Goal: Information Seeking & Learning: Learn about a topic

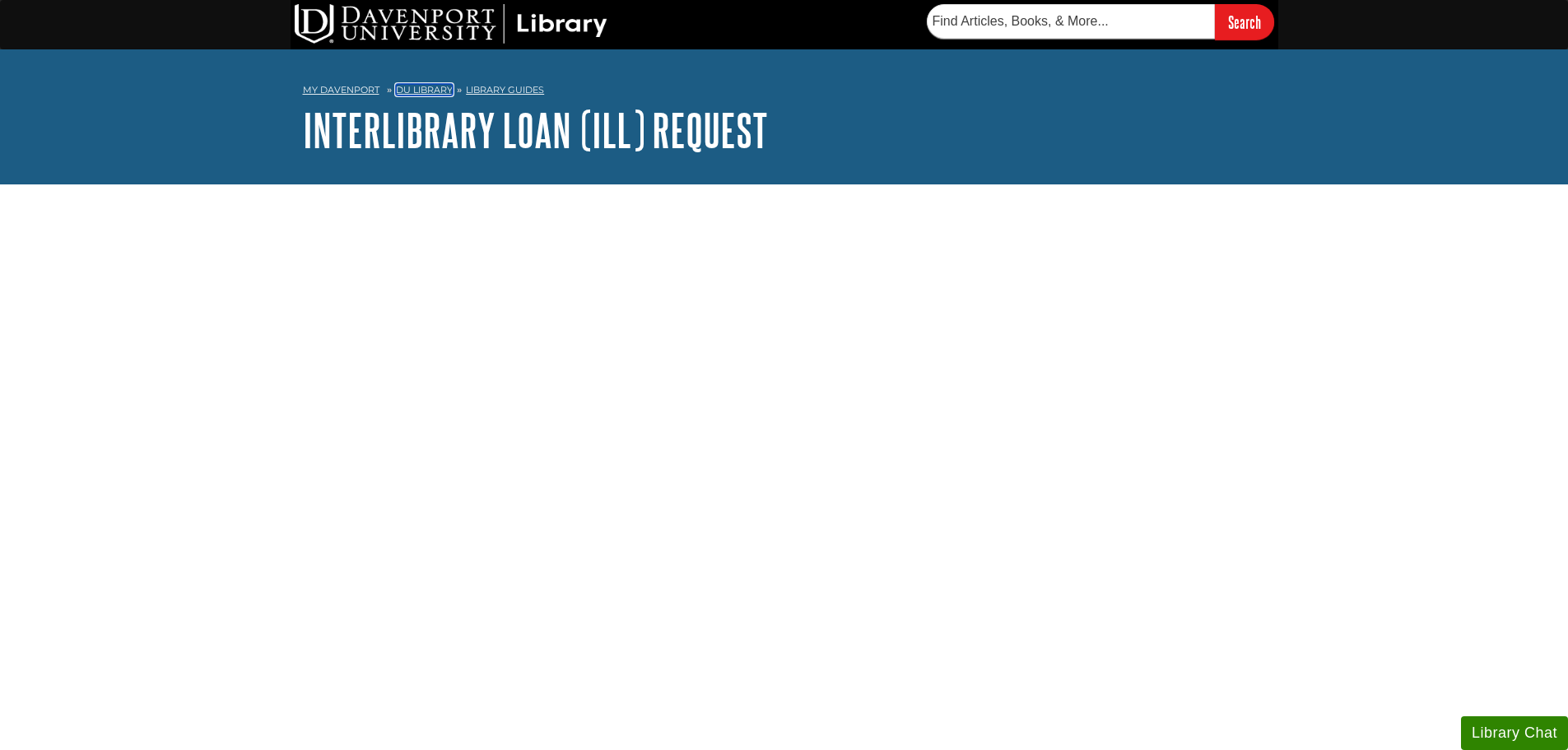
click at [411, 88] on link "DU Library" at bounding box center [424, 90] width 56 height 12
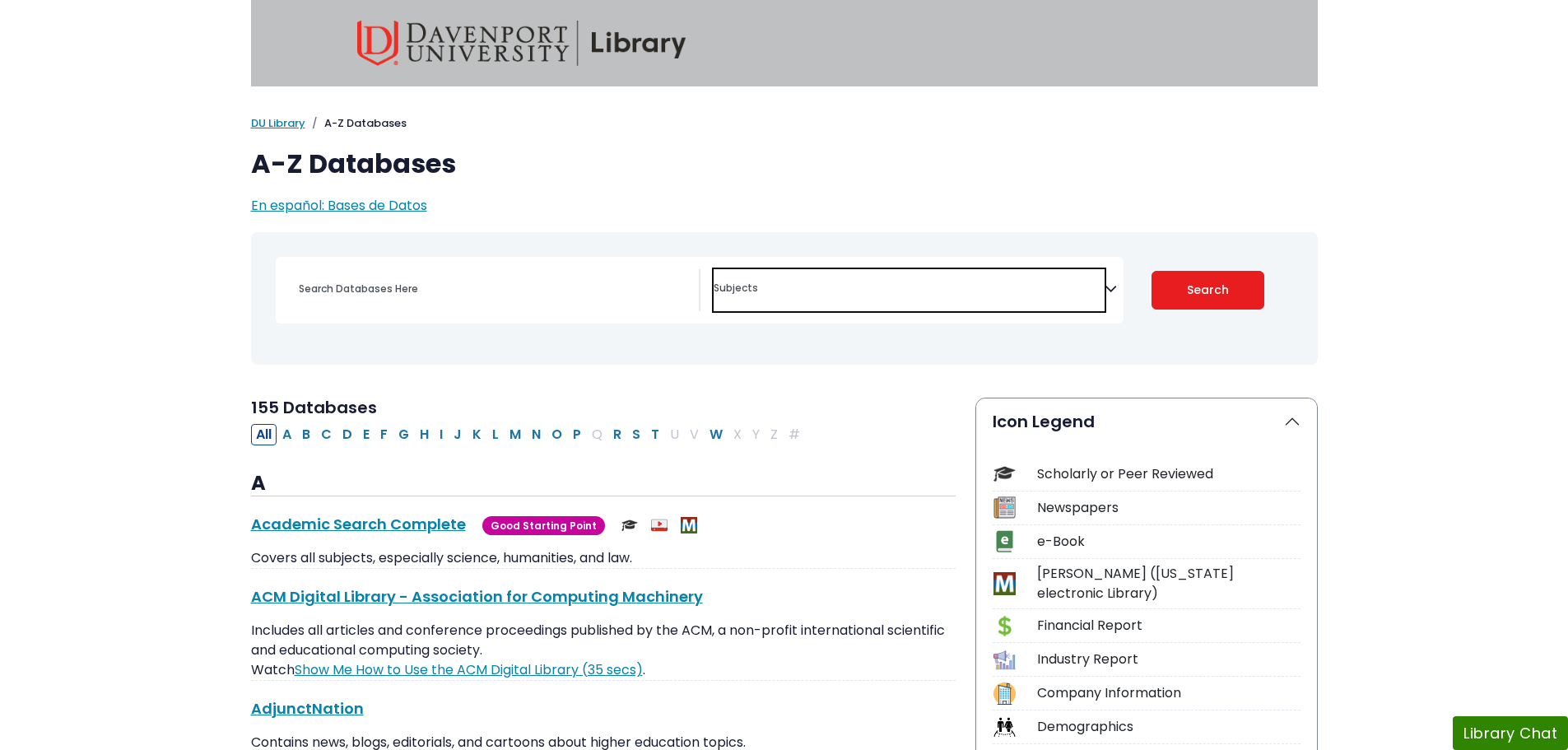
click at [1102, 289] on textarea "Search" at bounding box center [910, 290] width 391 height 13
click at [1218, 292] on button "Search" at bounding box center [1208, 290] width 113 height 39
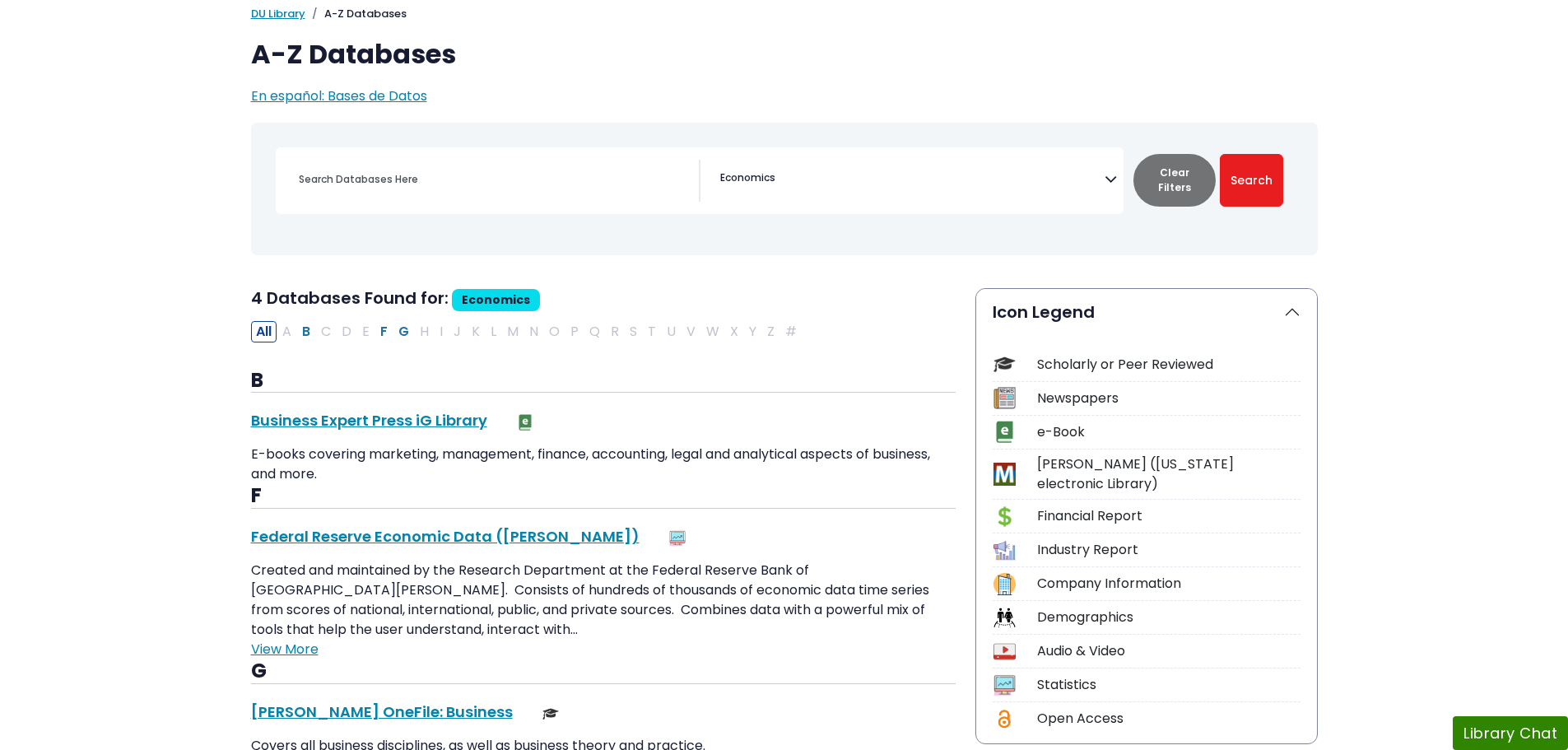
scroll to position [247, 0]
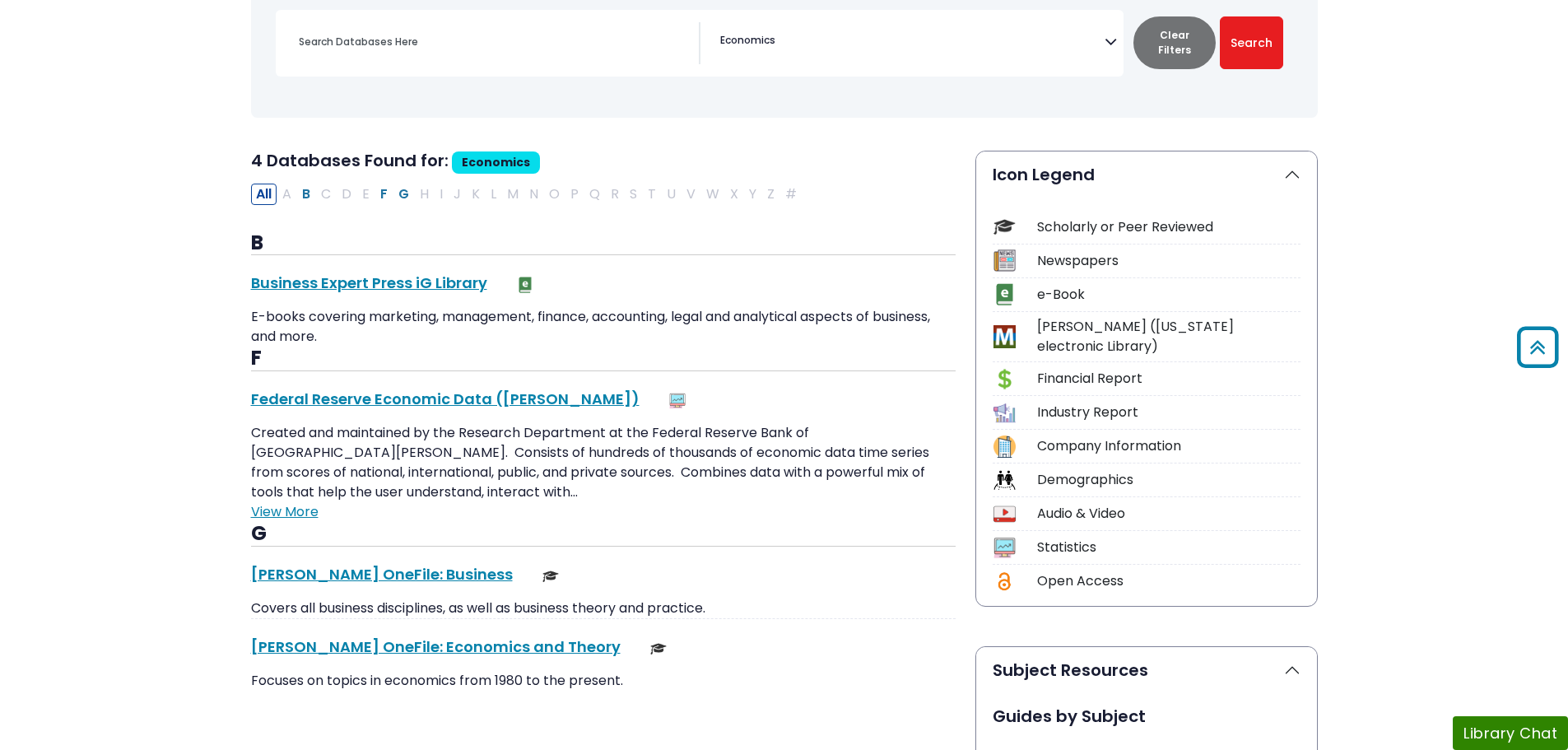
drag, startPoint x: 537, startPoint y: 287, endPoint x: 513, endPoint y: 285, distance: 24.1
click at [513, 285] on div "Business Expert Press iG Library This link opens in a new window" at bounding box center [604, 282] width 705 height 22
click at [545, 271] on div "B Business Expert Press iG Library This link opens in a new window E-books cove…" at bounding box center [604, 289] width 705 height 116
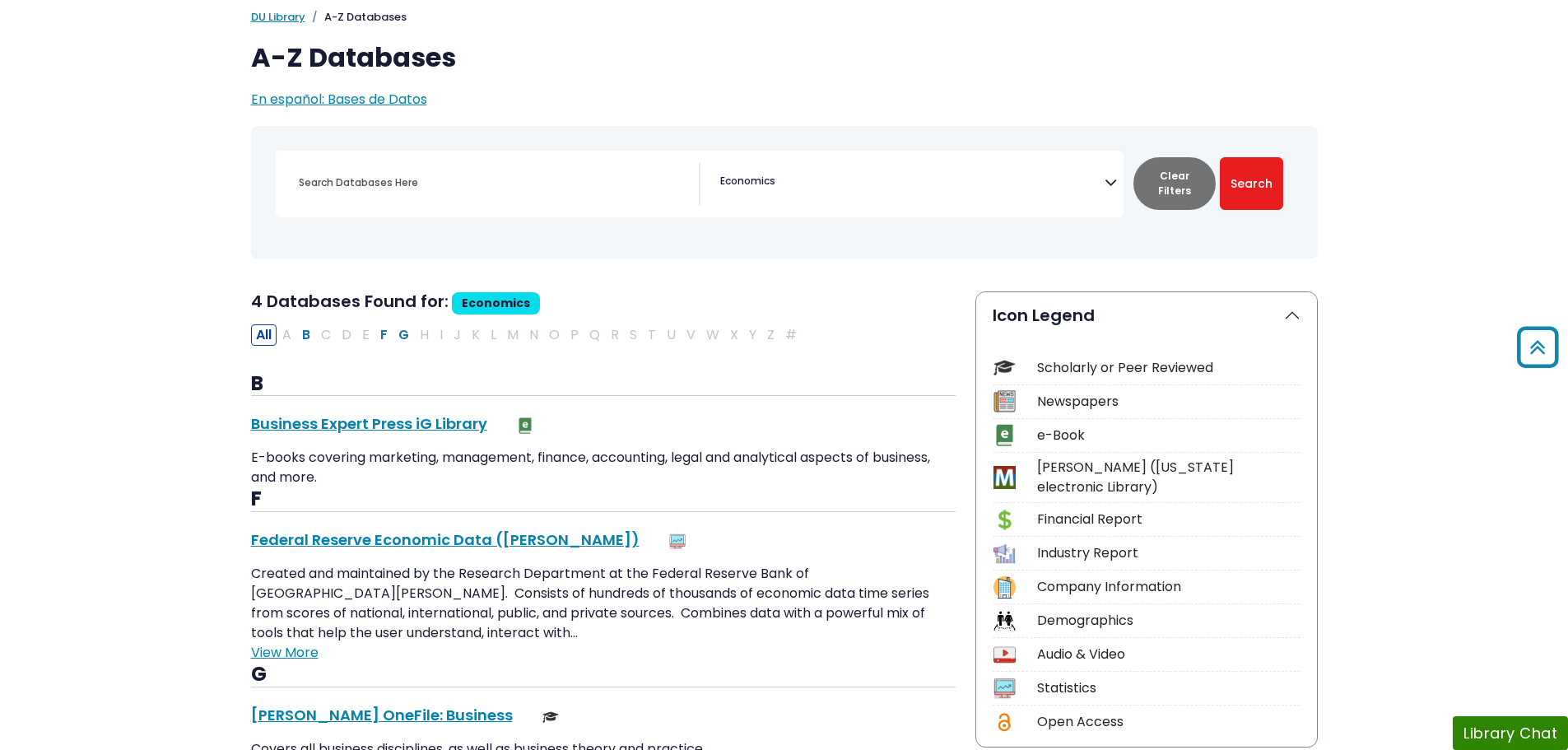
scroll to position [0, 0]
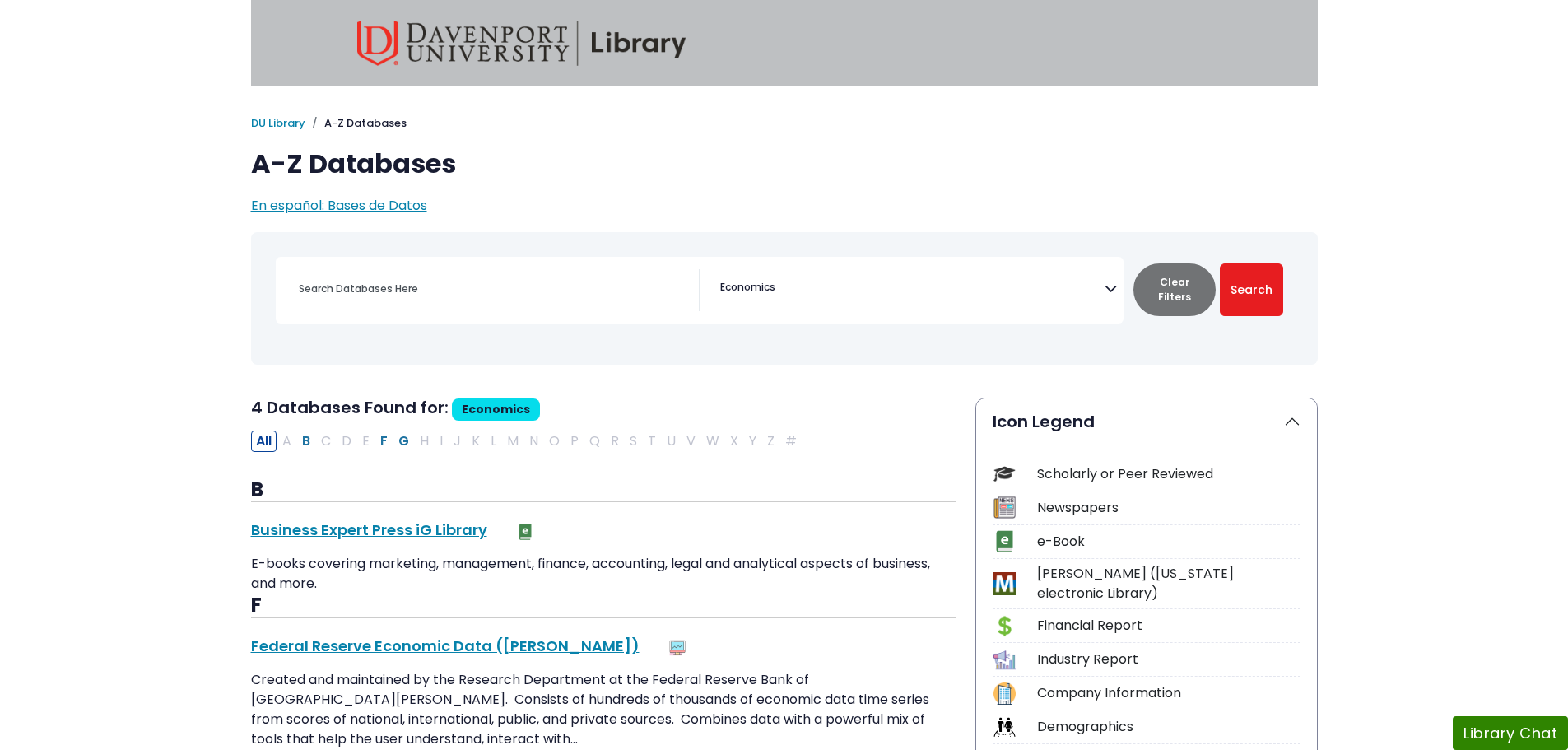
click at [814, 283] on span "× Economics" at bounding box center [910, 290] width 391 height 42
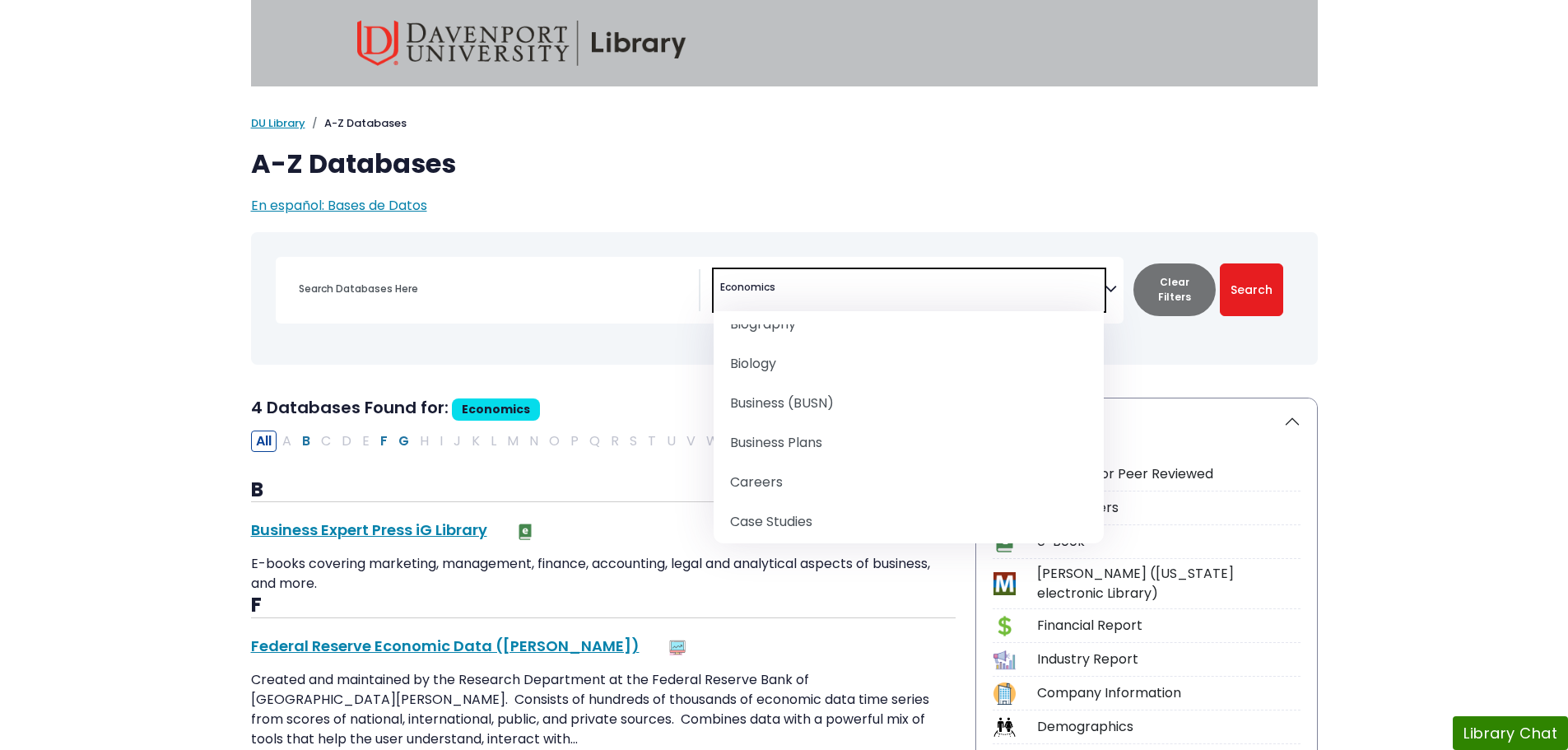
scroll to position [247, 0]
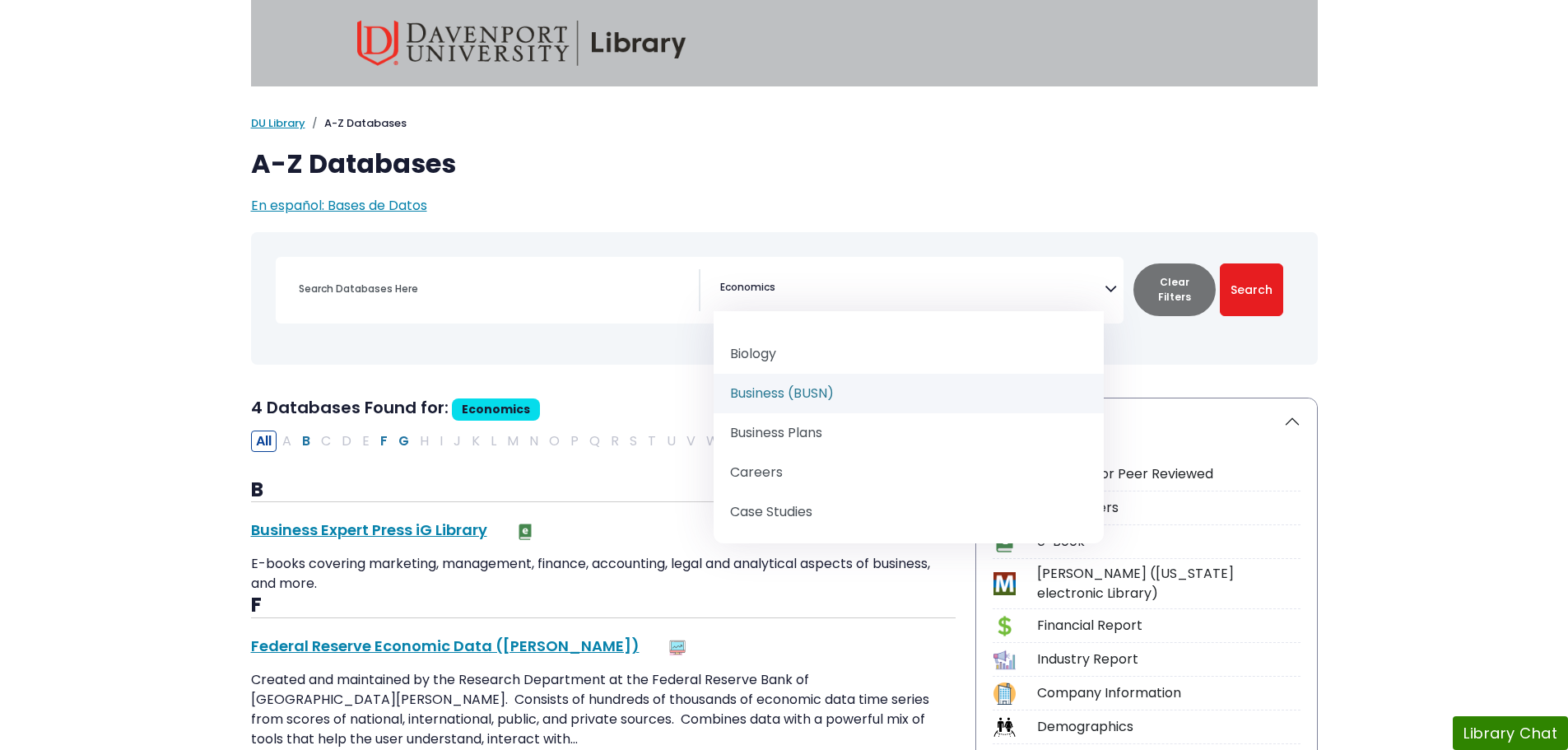
select select "219040"
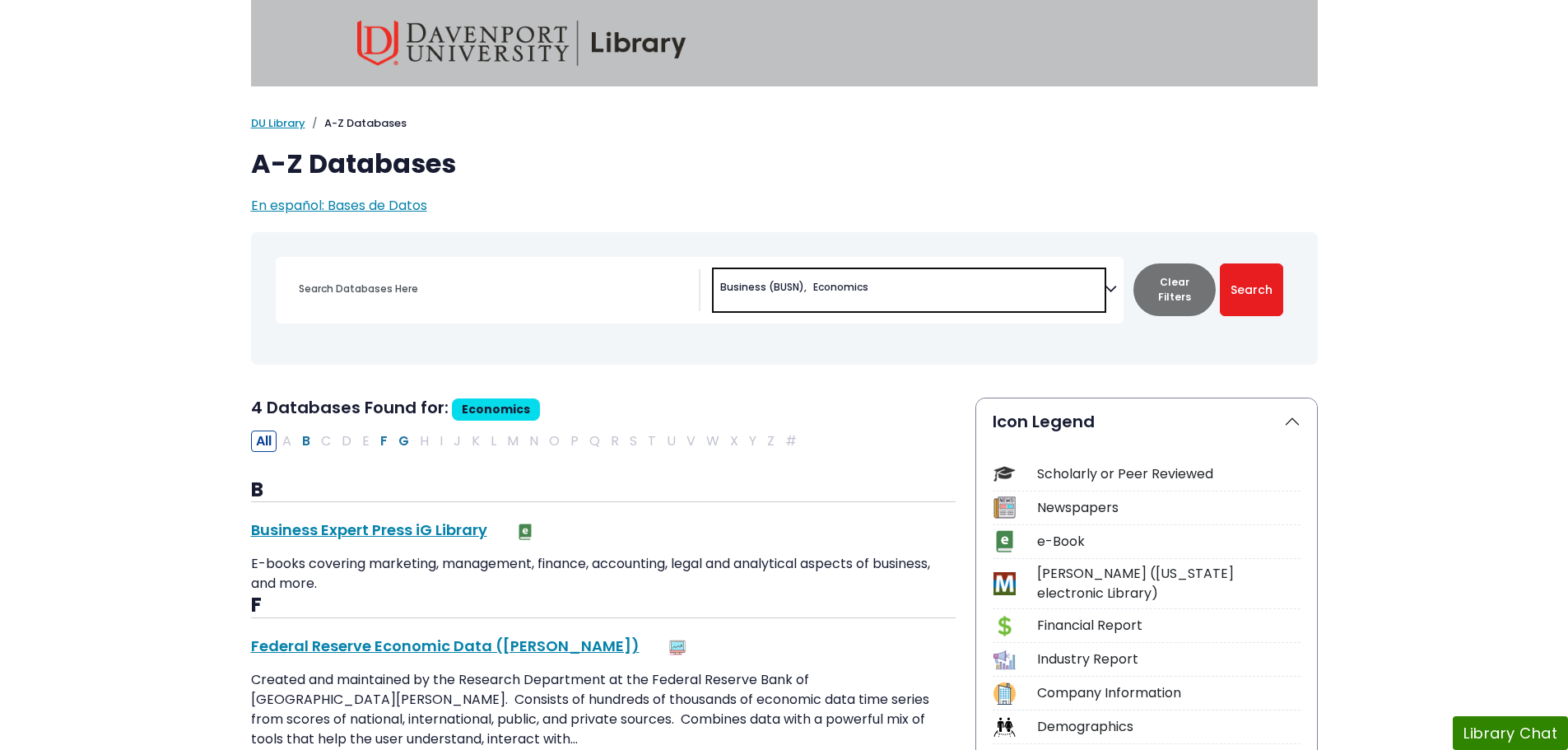
click at [981, 281] on span "× Business (BUSN) × Economics" at bounding box center [910, 290] width 391 height 42
click at [1269, 294] on button "Search" at bounding box center [1251, 290] width 63 height 53
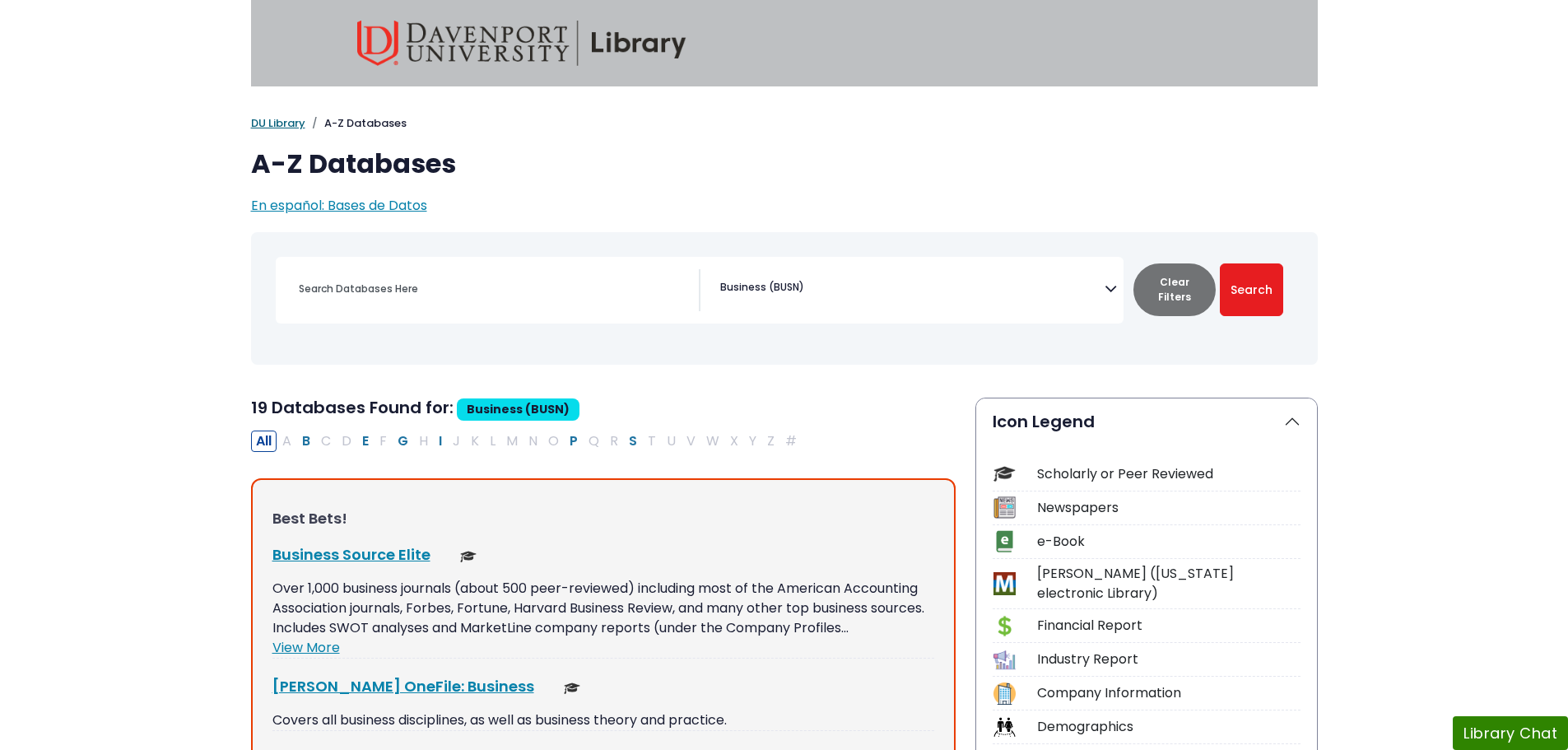
click at [283, 120] on link "DU Library" at bounding box center [278, 123] width 54 height 16
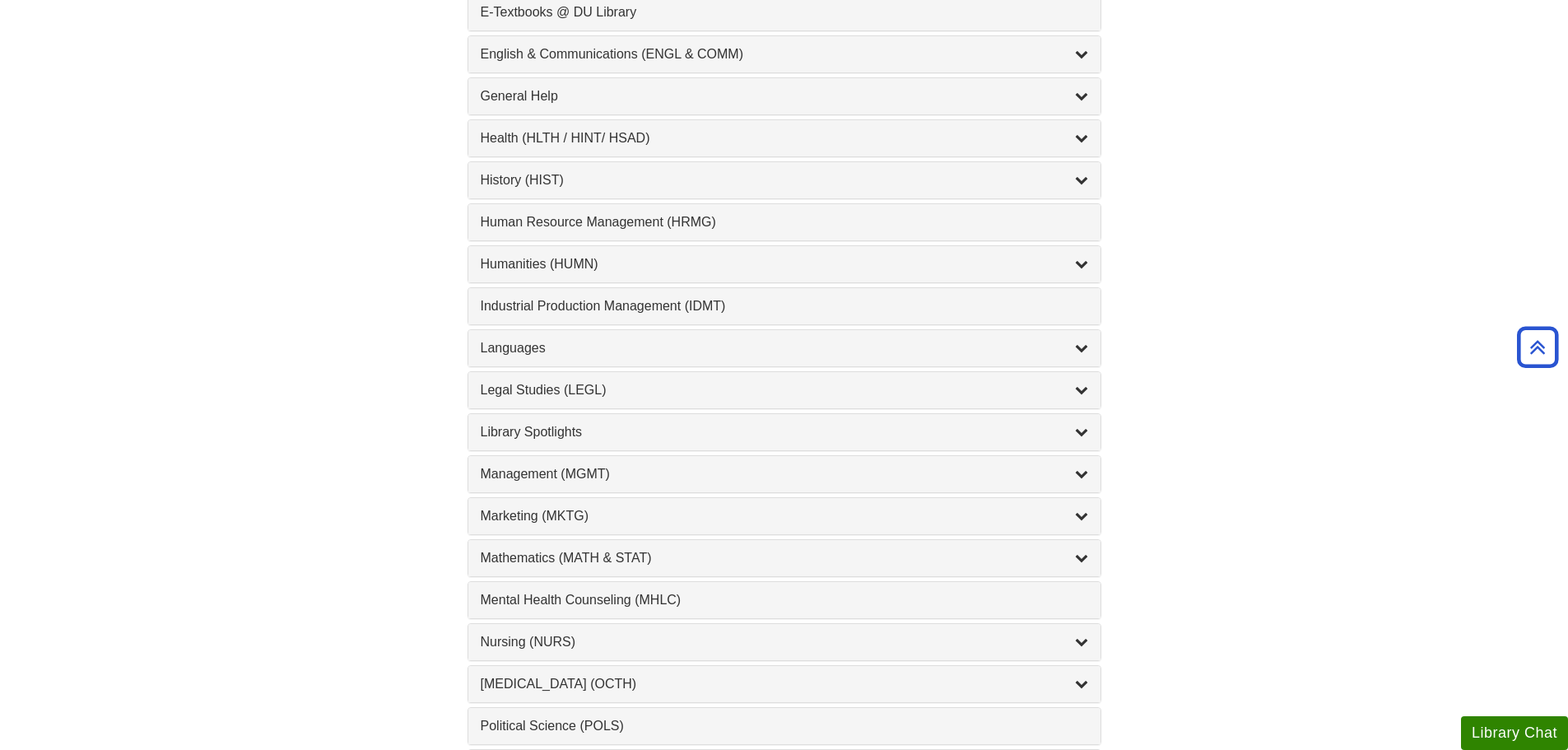
scroll to position [1152, 0]
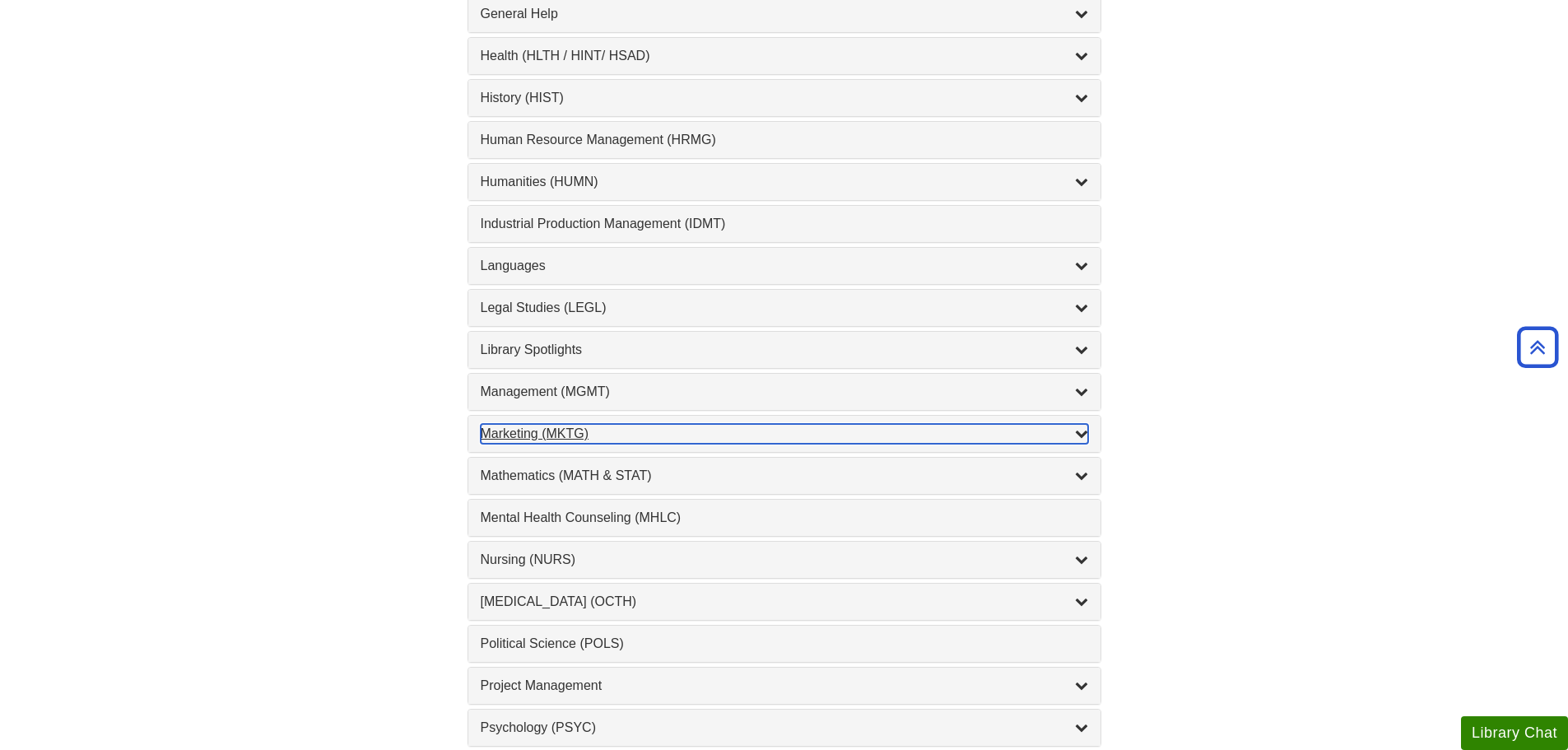
click at [654, 428] on div "Marketing (MKTG) , 4 guides" at bounding box center [784, 433] width 608 height 19
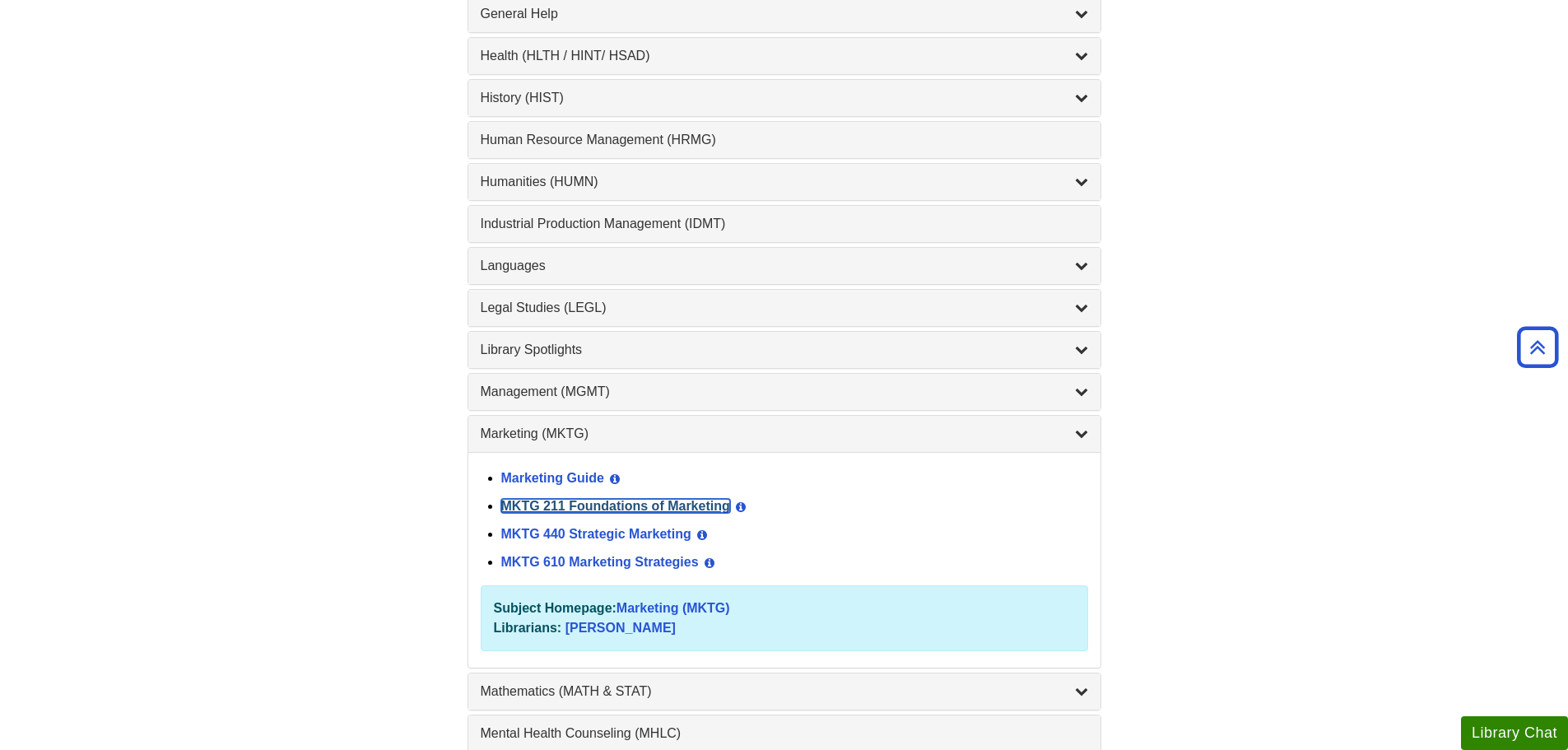
click at [619, 510] on link "MKTG 211 Foundations of Marketing" at bounding box center [615, 506] width 228 height 14
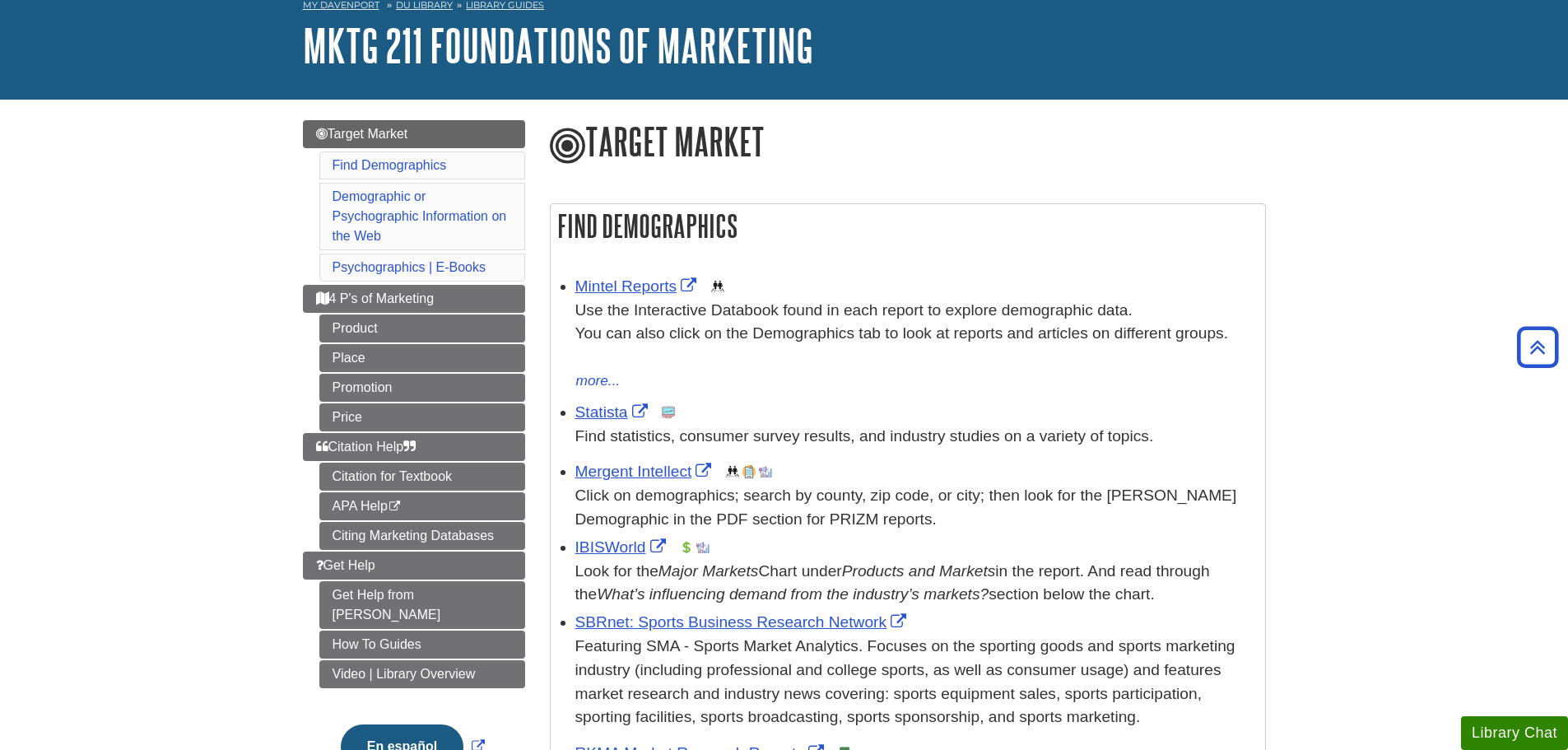
scroll to position [83, 0]
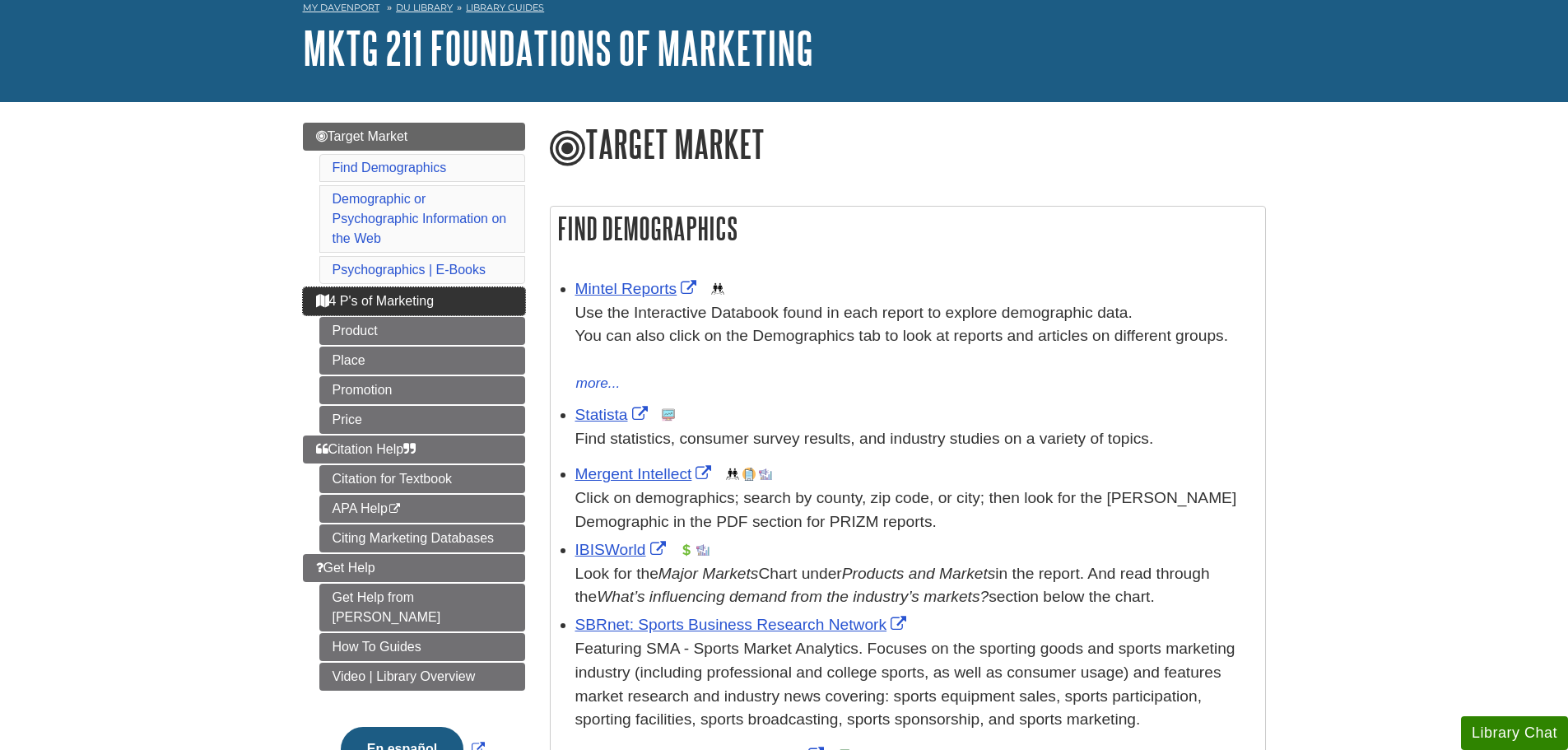
drag, startPoint x: 460, startPoint y: 307, endPoint x: 456, endPoint y: 318, distance: 11.7
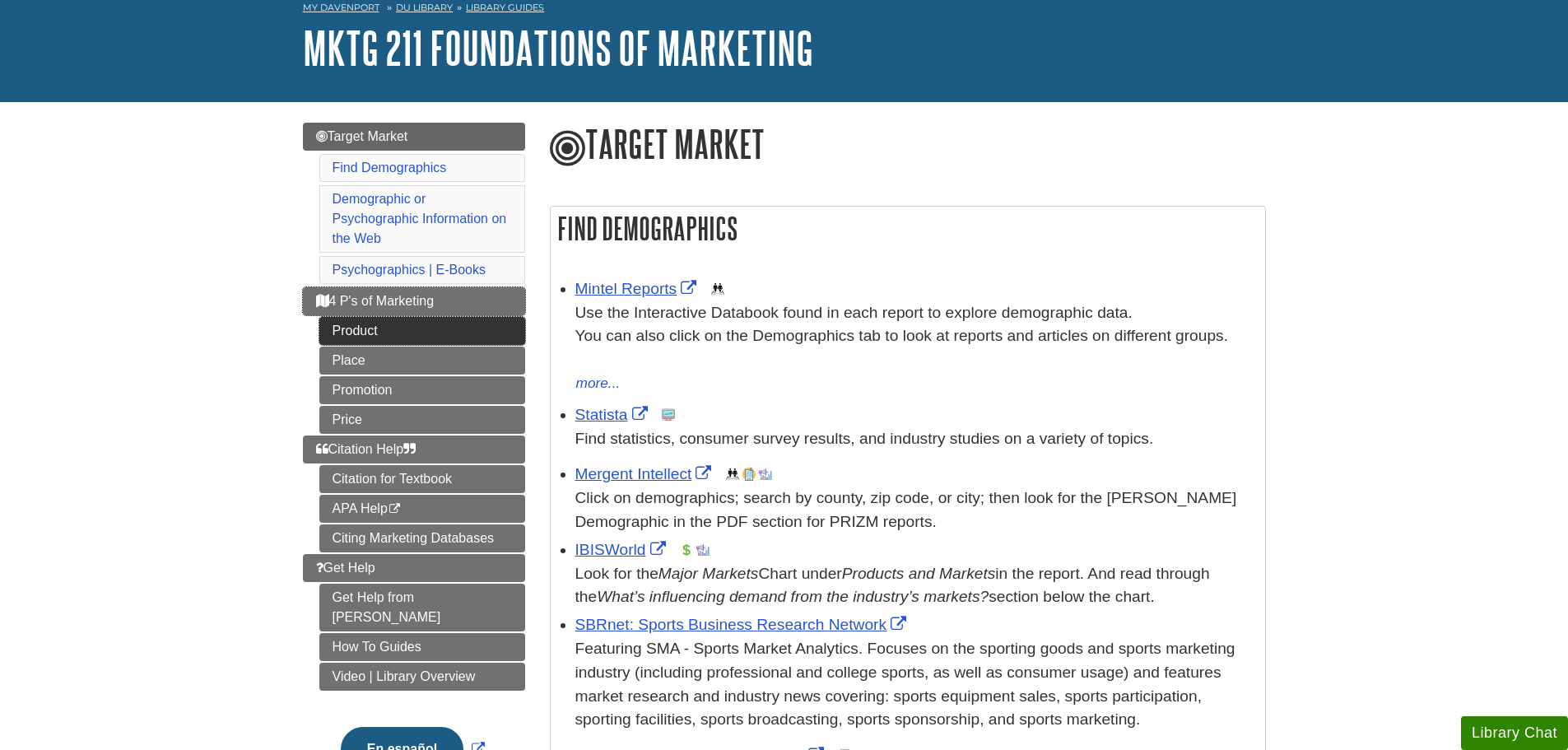
click at [460, 307] on link "4 P's of Marketing" at bounding box center [414, 301] width 223 height 28
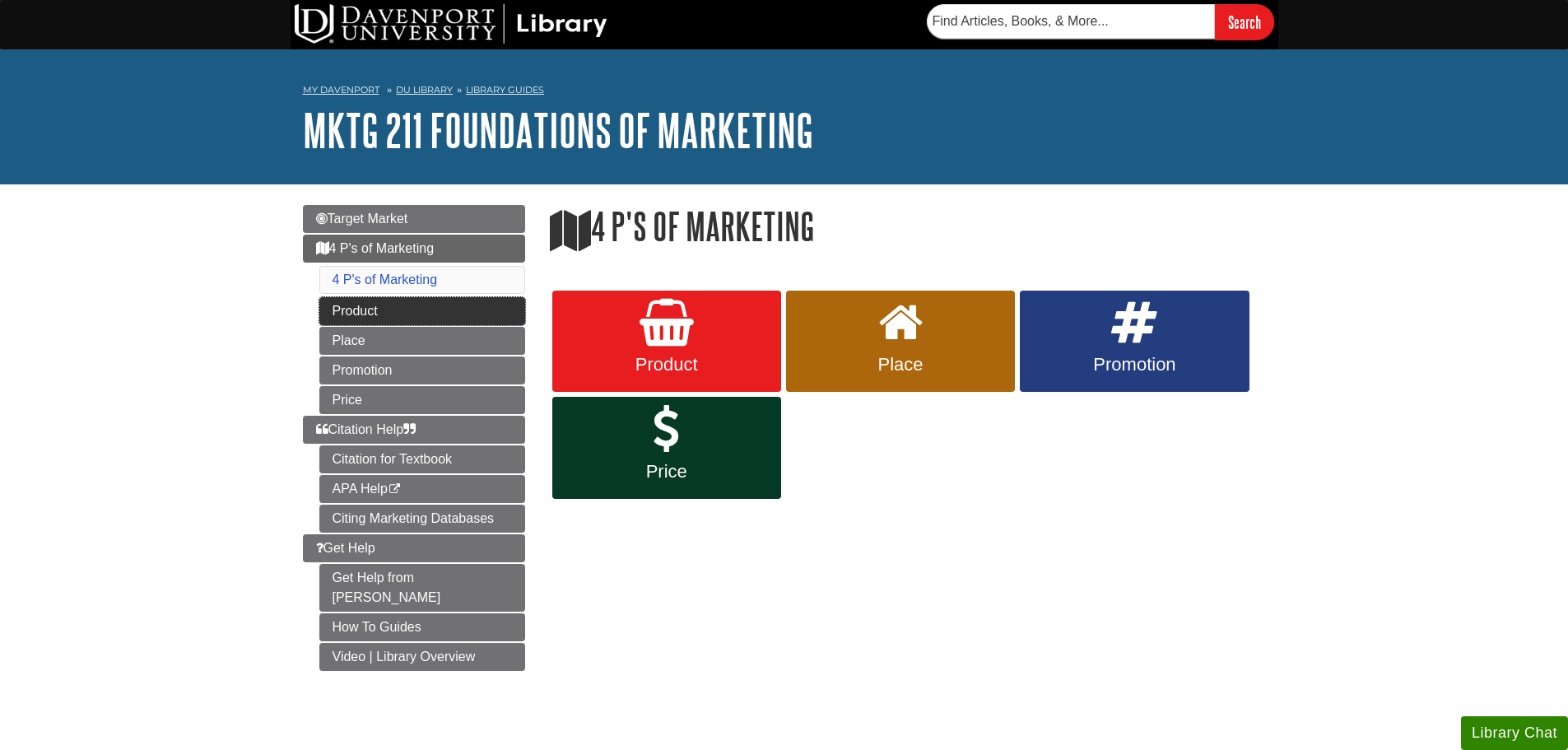
click at [464, 319] on link "Product" at bounding box center [422, 311] width 206 height 28
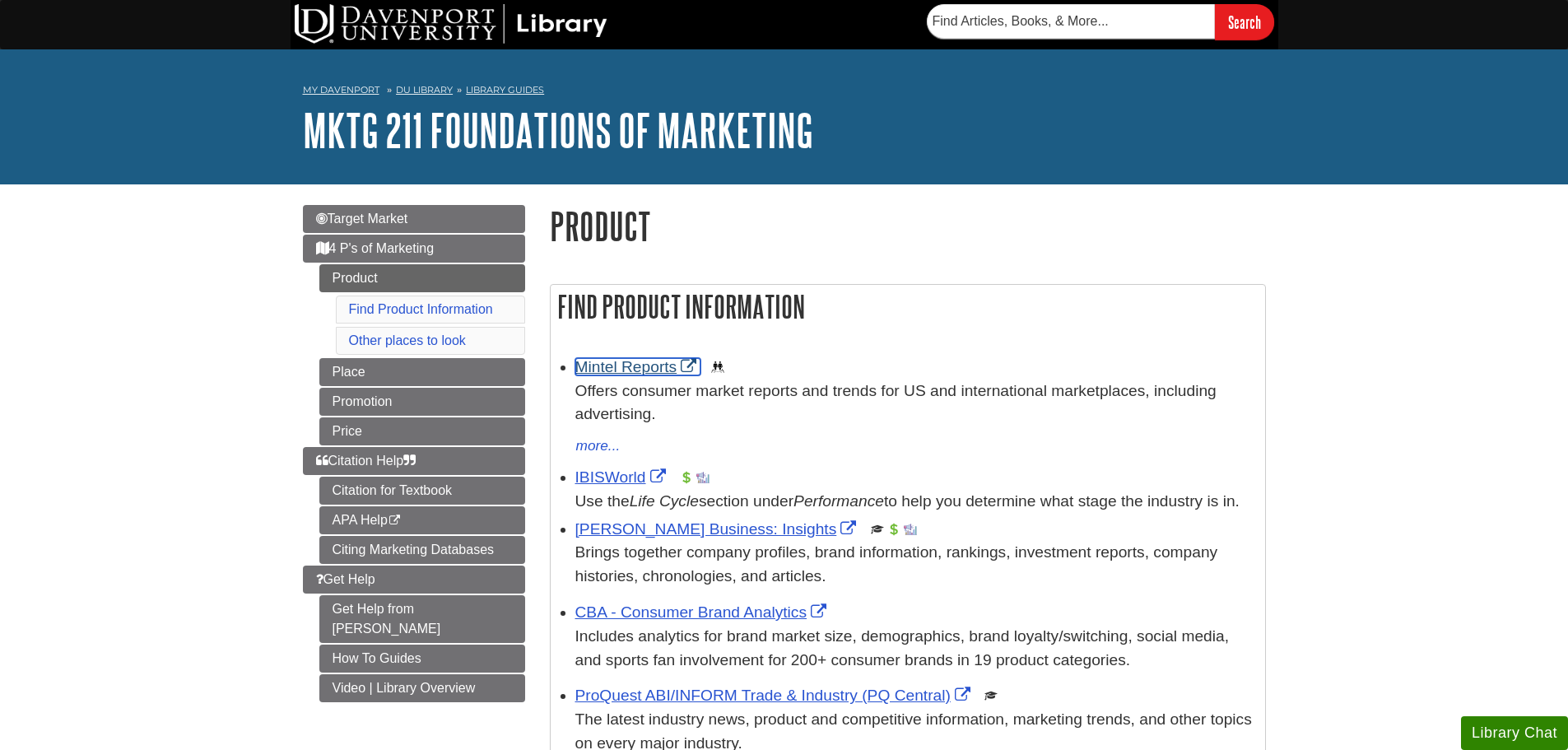
click at [651, 373] on link "Mintel Reports" at bounding box center [638, 367] width 126 height 18
click at [612, 469] on link "IBISWorld" at bounding box center [623, 477] width 94 height 18
click at [610, 359] on link "Mintel Reports" at bounding box center [638, 367] width 126 height 18
click at [600, 437] on button "more..." at bounding box center [599, 446] width 46 height 23
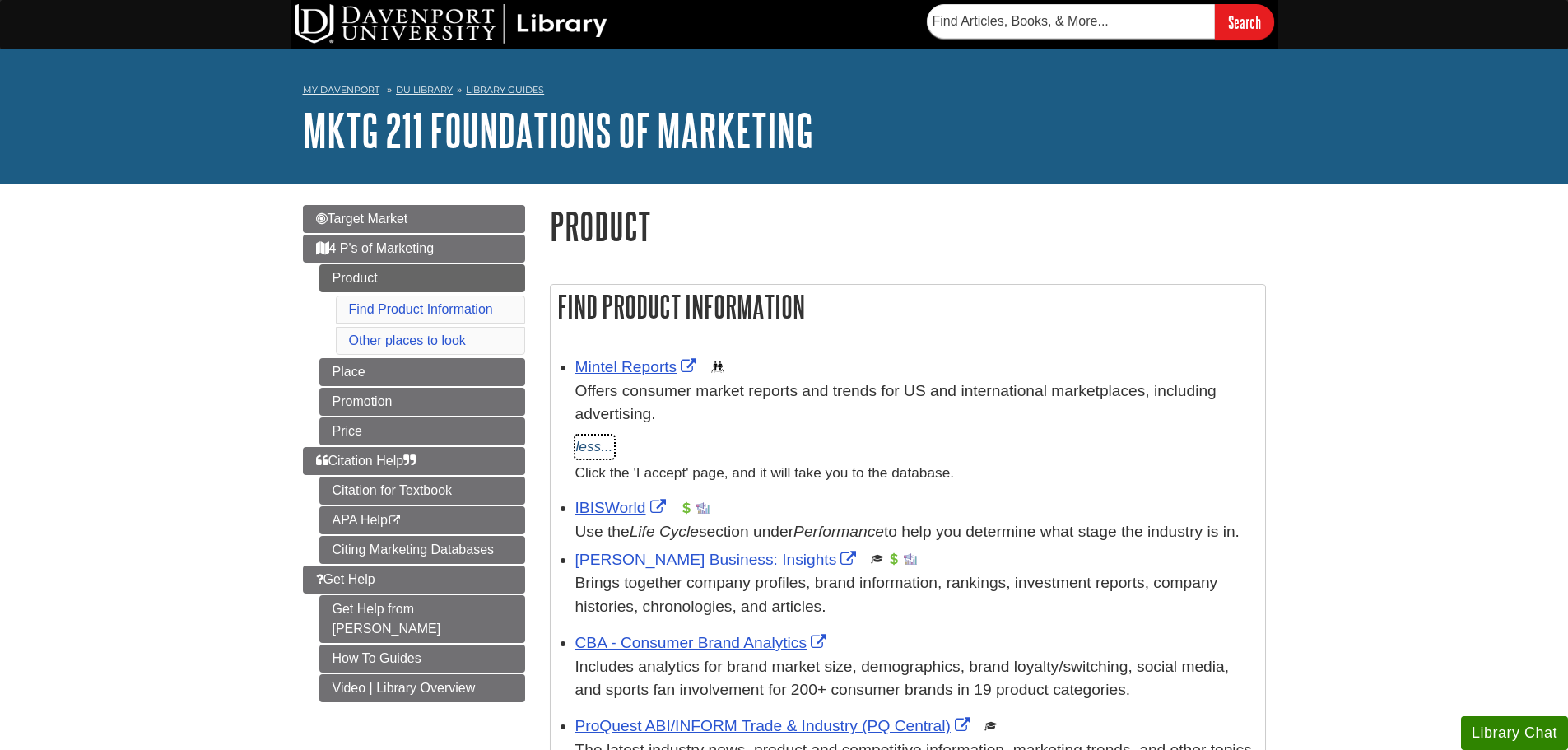
click at [600, 437] on button "less..." at bounding box center [595, 447] width 39 height 23
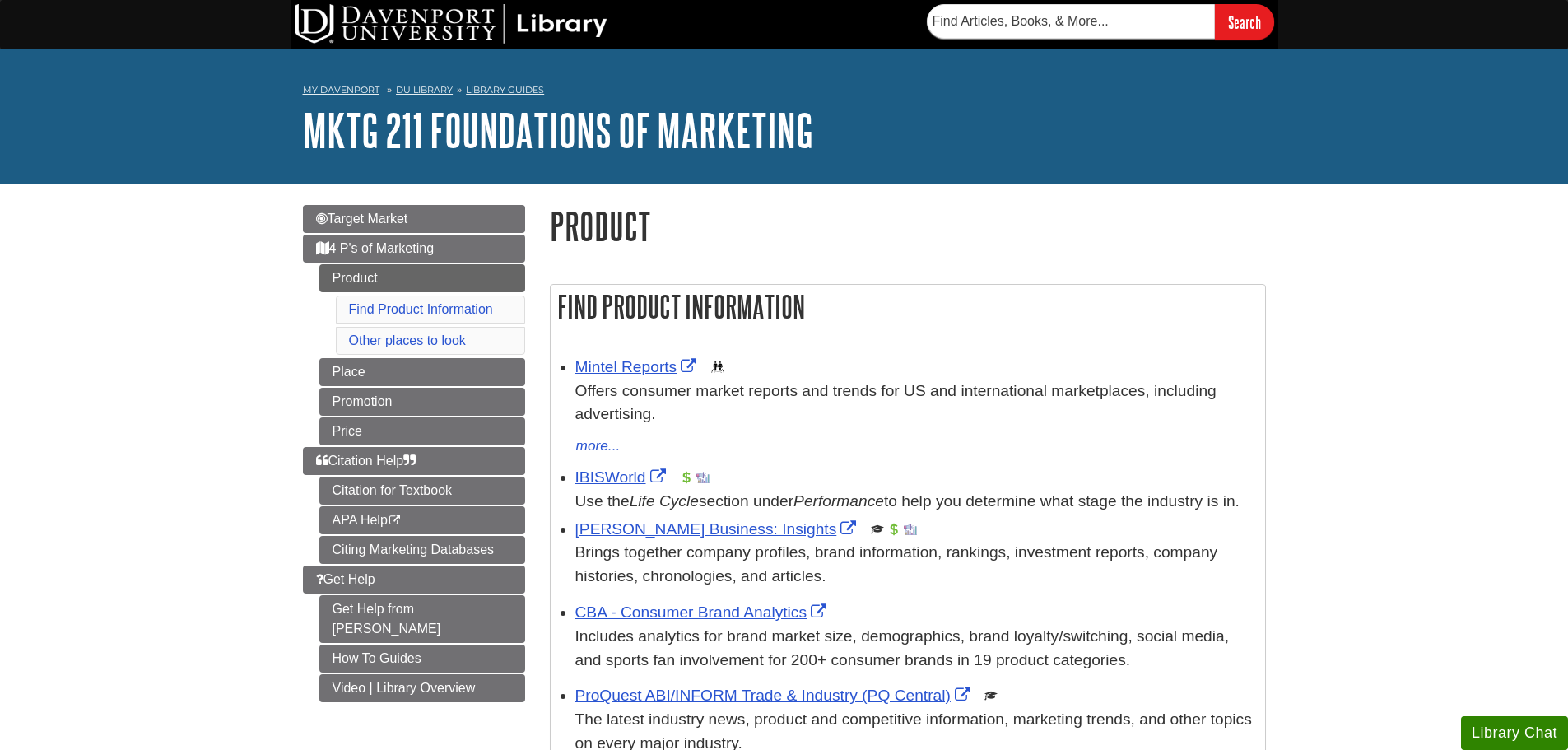
click at [588, 513] on div "Use the Life Cycle section under Performance to help you determine what stage t…" at bounding box center [916, 501] width 682 height 24
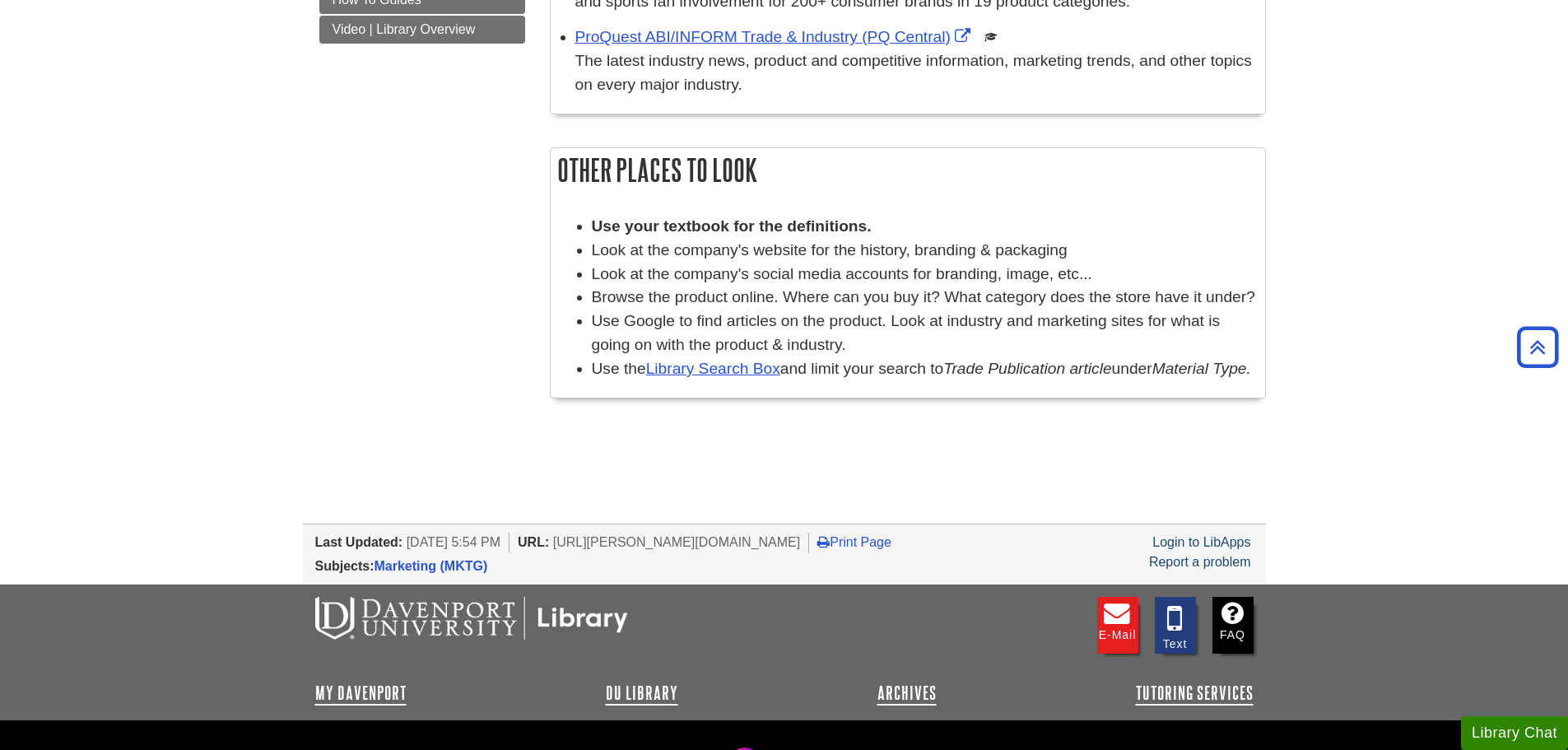
scroll to position [83, 0]
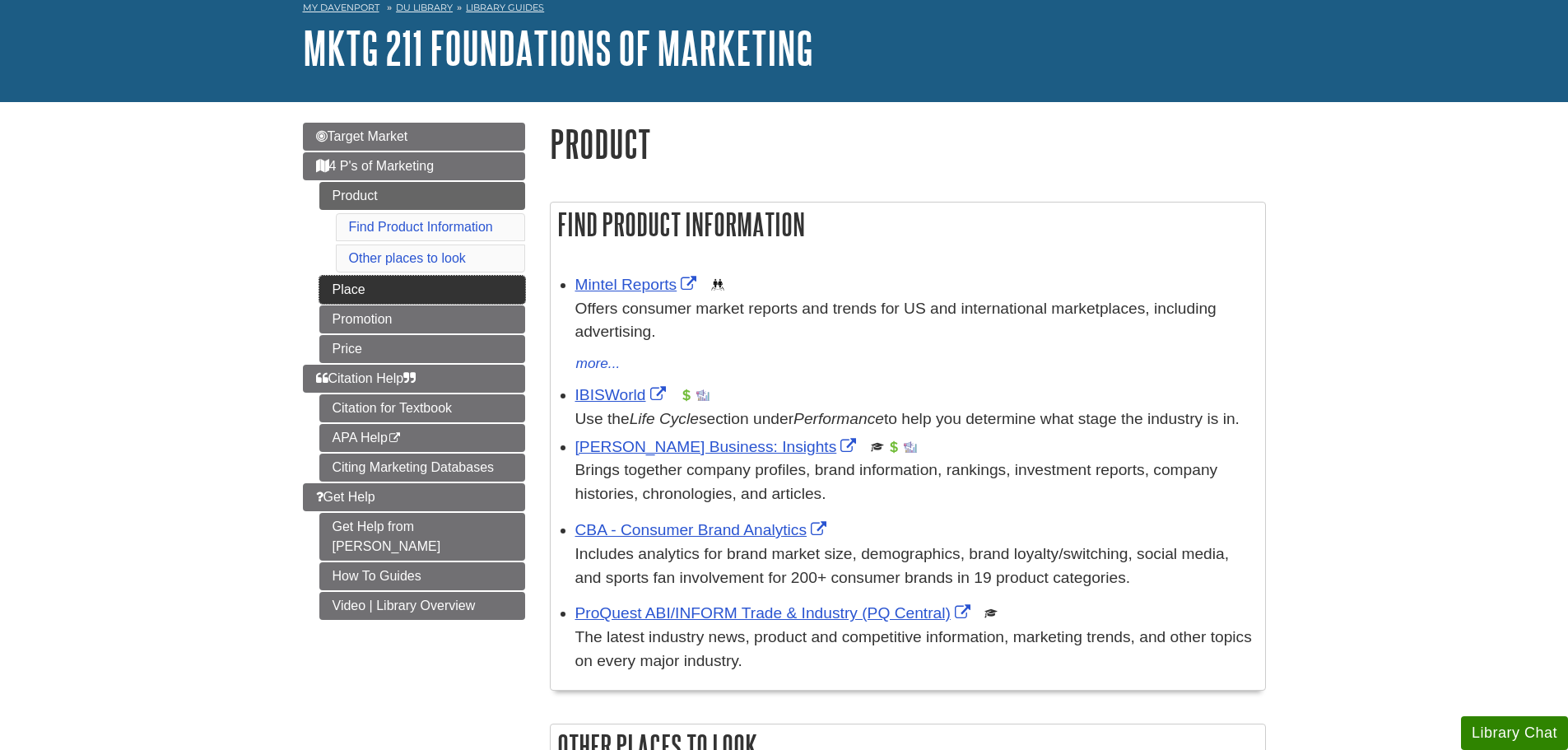
click at [435, 295] on link "Place" at bounding box center [422, 289] width 206 height 28
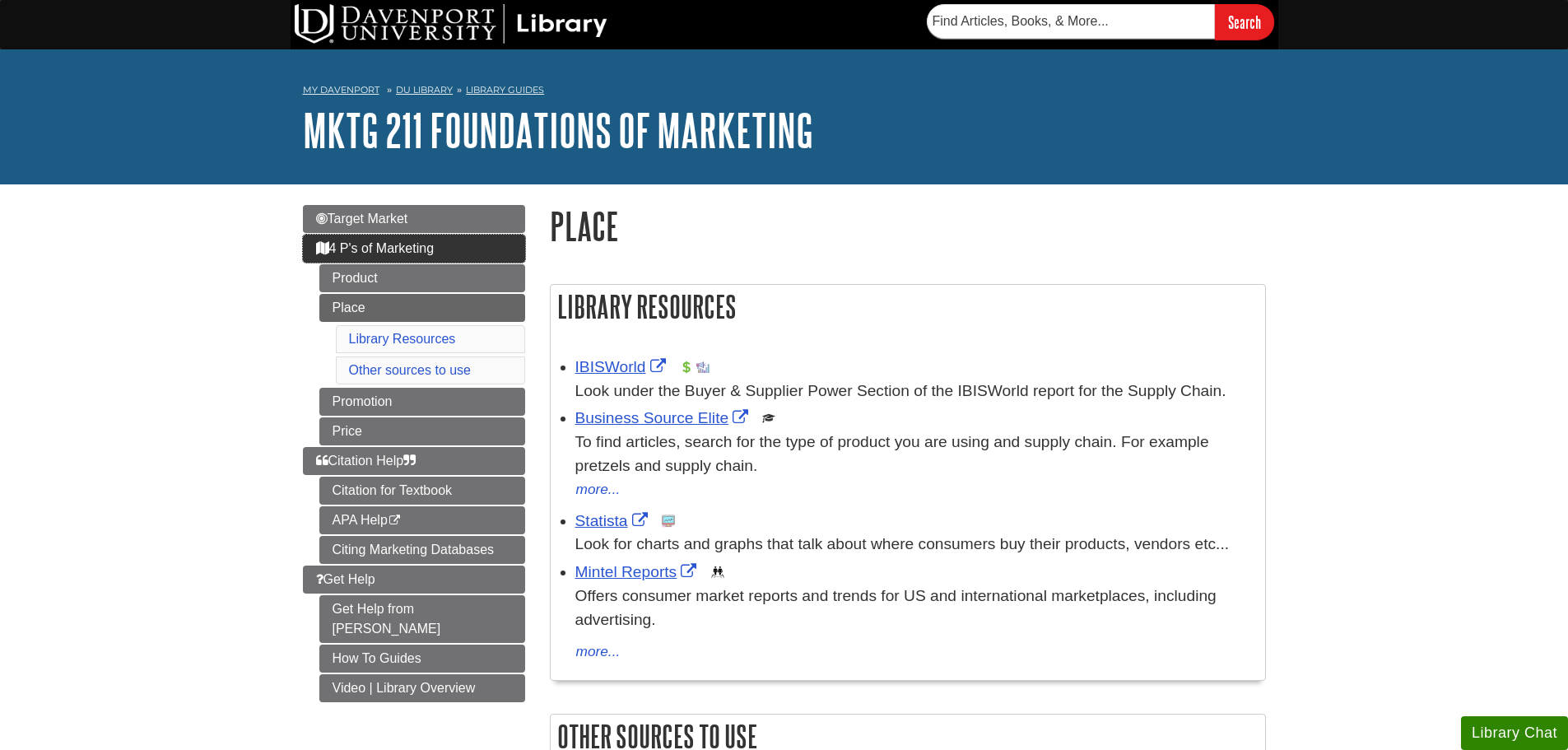
click at [432, 253] on span "4 P's of Marketing" at bounding box center [375, 248] width 119 height 14
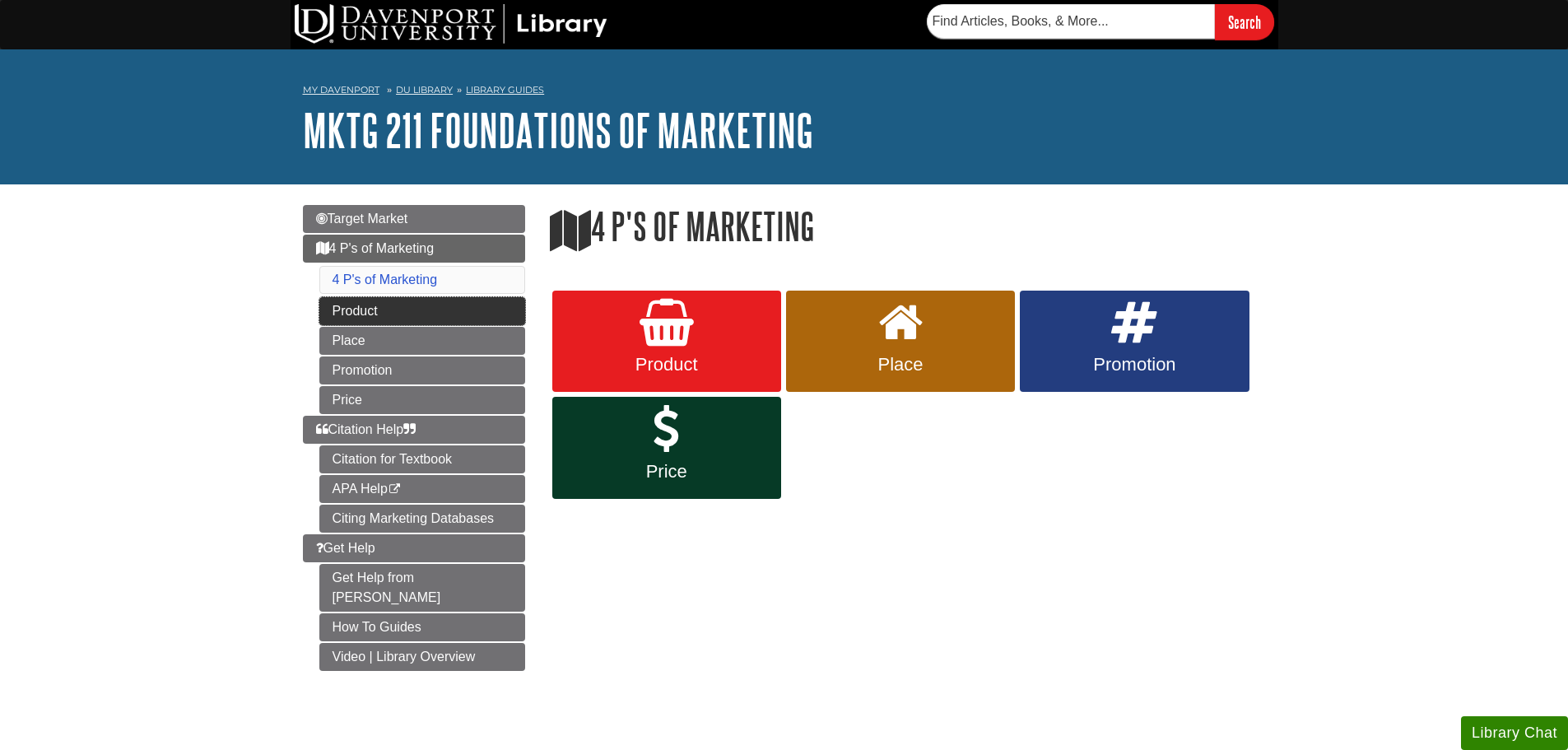
click at [442, 313] on link "Product" at bounding box center [422, 311] width 206 height 28
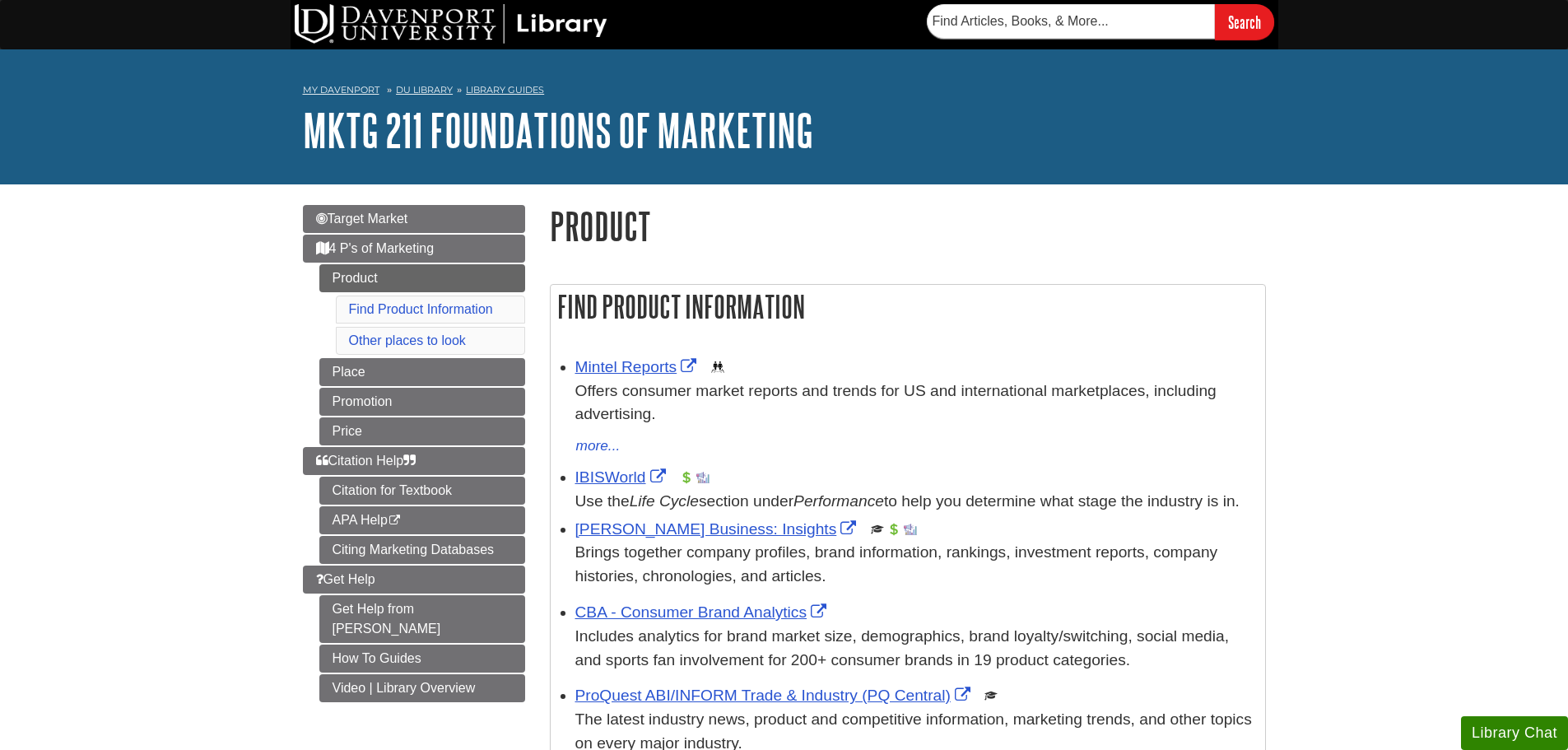
click at [1041, 725] on div "ProQuest ABI/INFORM Trade & Industry (PQ Central) This link opens in a new wind…" at bounding box center [916, 720] width 682 height 71
click at [1396, 202] on body "Skip to Main Content Search My Davenport DU Library Library Guides MKTG 211 Fou…" at bounding box center [784, 764] width 1568 height 1529
click at [431, 82] on nav "My Davenport DU Library Library Guides MKTG 211 Foundations of Marketing Product" at bounding box center [784, 92] width 964 height 26
click at [431, 88] on link "DU Library" at bounding box center [424, 90] width 56 height 12
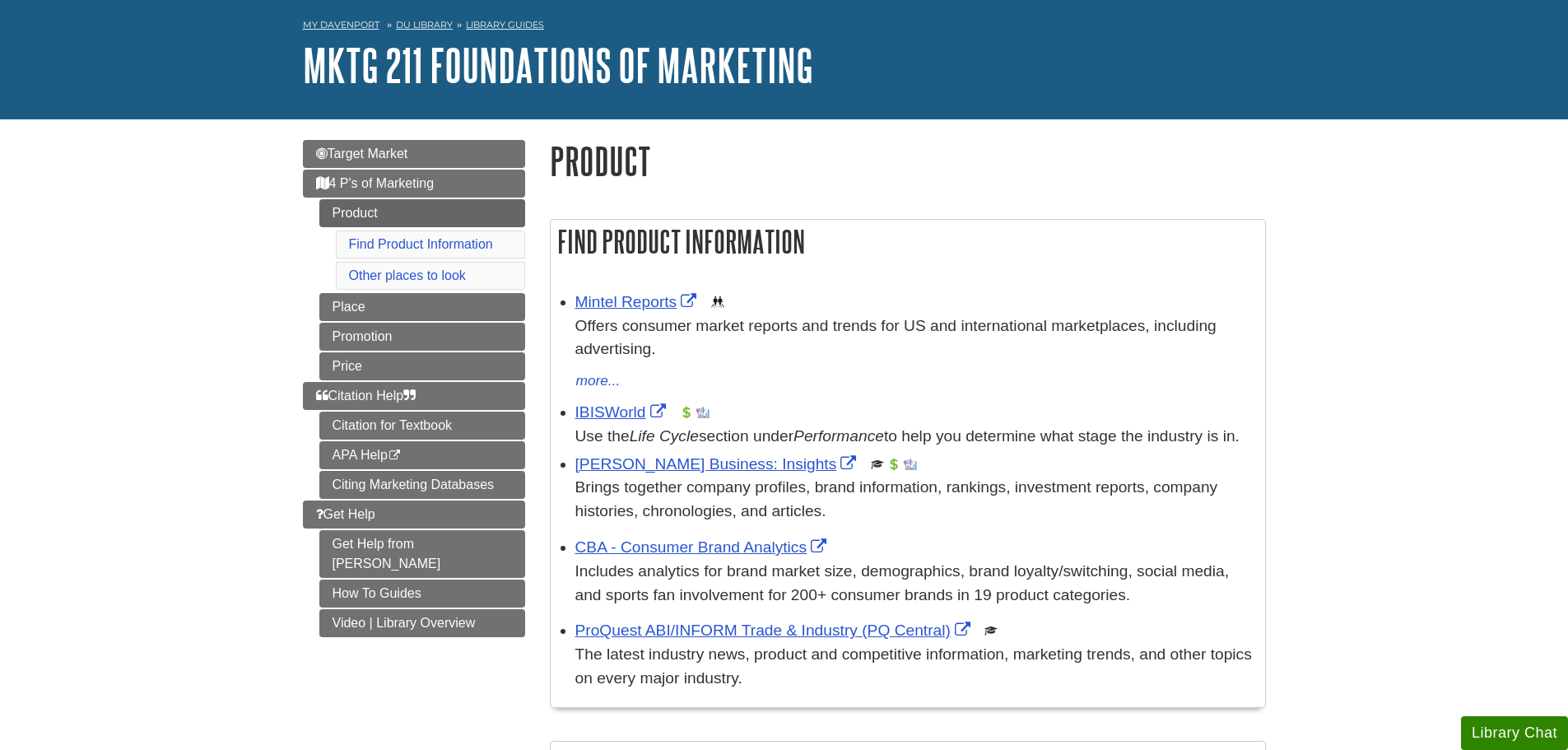
scroll to position [83, 0]
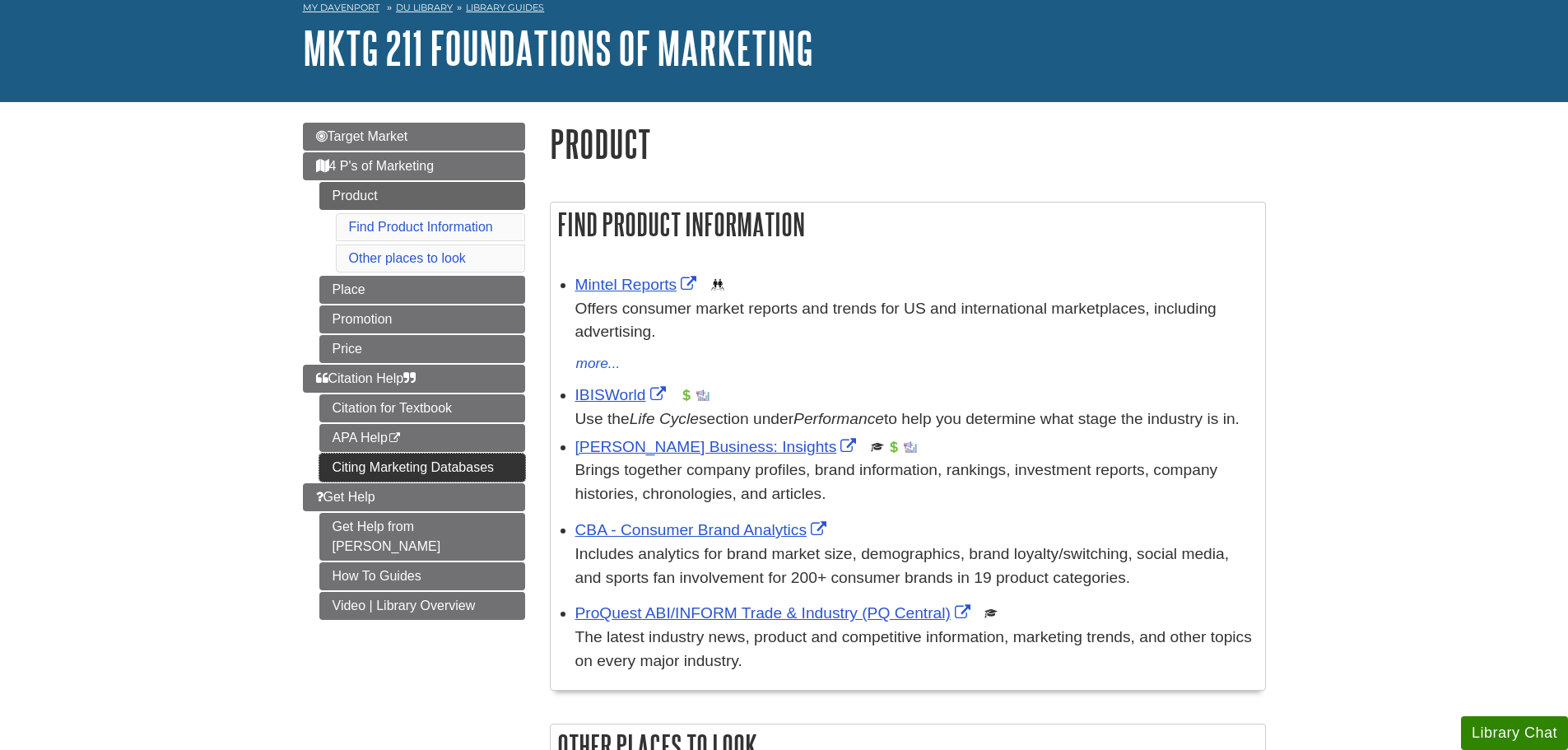
click at [424, 457] on link "Citing Marketing Databases" at bounding box center [422, 467] width 206 height 28
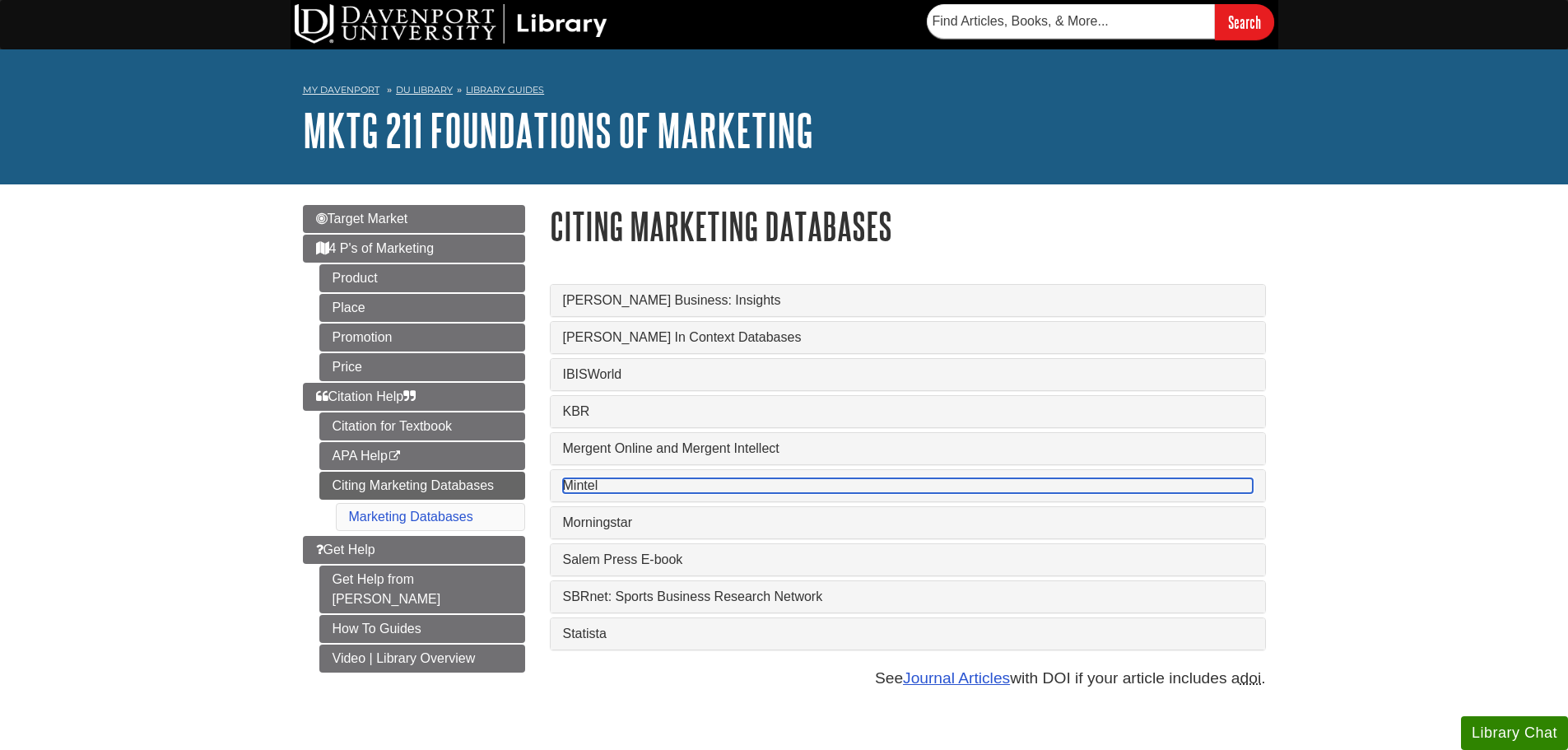
click at [580, 485] on link "Mintel" at bounding box center [908, 485] width 690 height 15
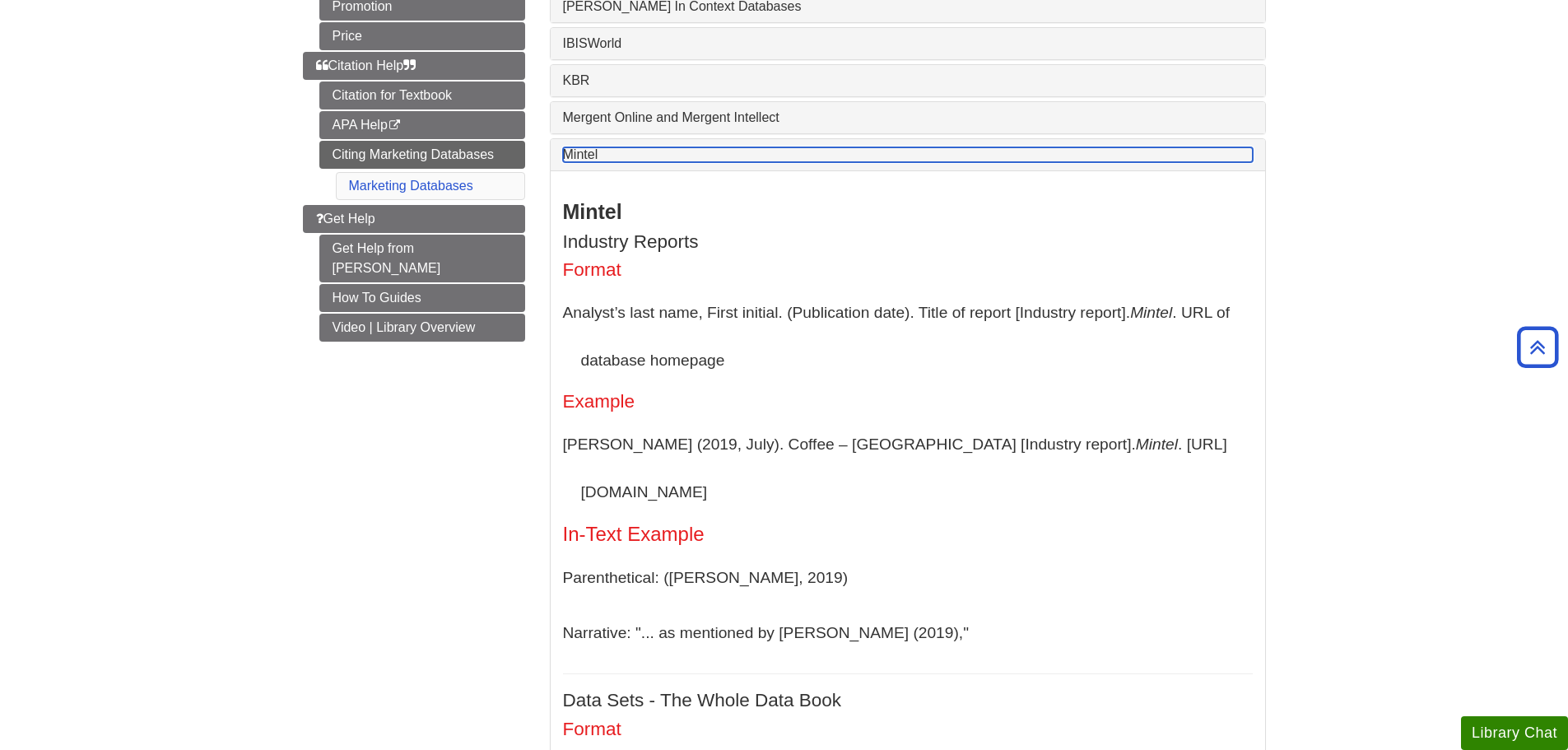
scroll to position [83, 0]
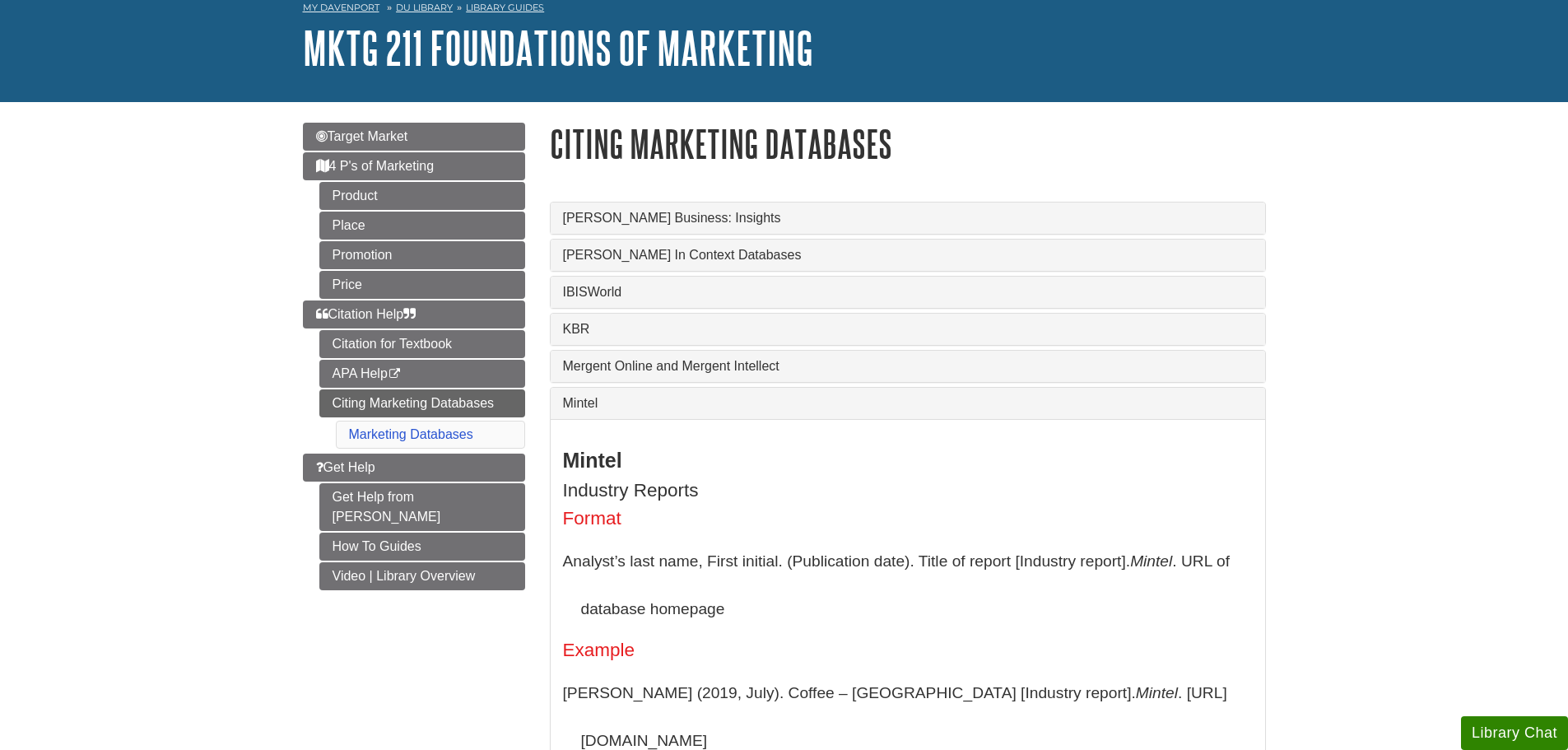
click at [857, 388] on div "Mintel" at bounding box center [908, 403] width 715 height 31
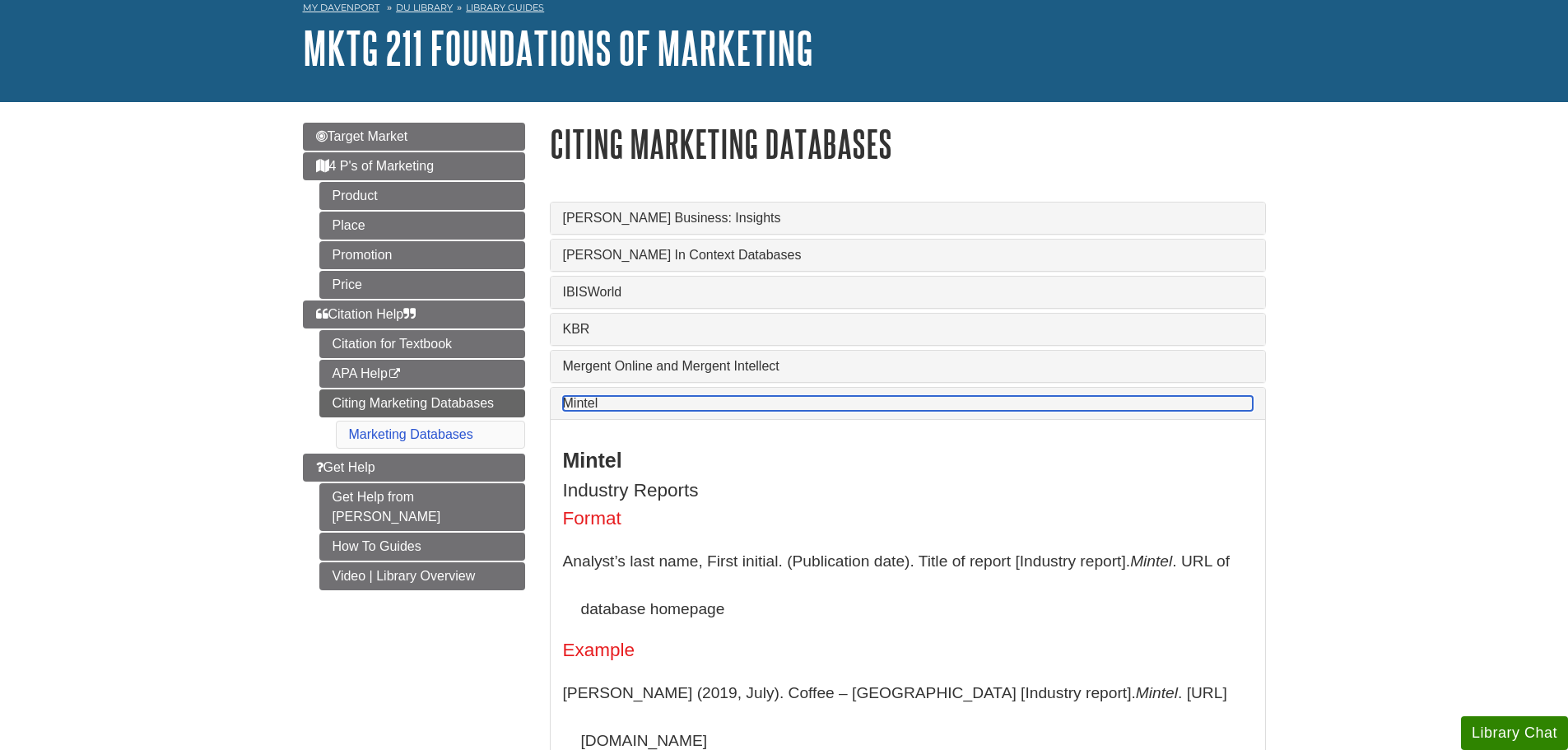
click at [841, 404] on link "Mintel" at bounding box center [908, 404] width 690 height 15
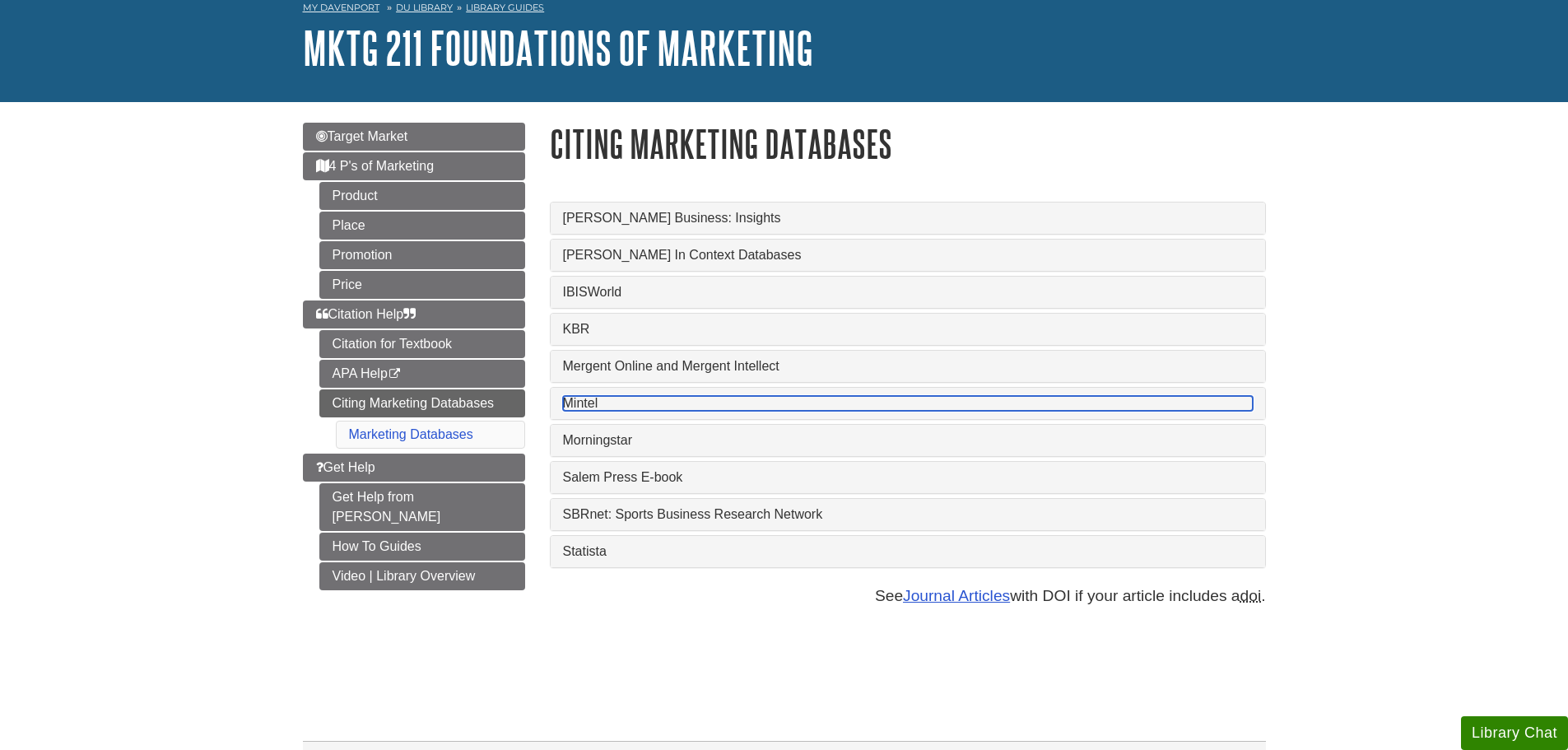
click at [841, 404] on link "Mintel" at bounding box center [908, 404] width 690 height 15
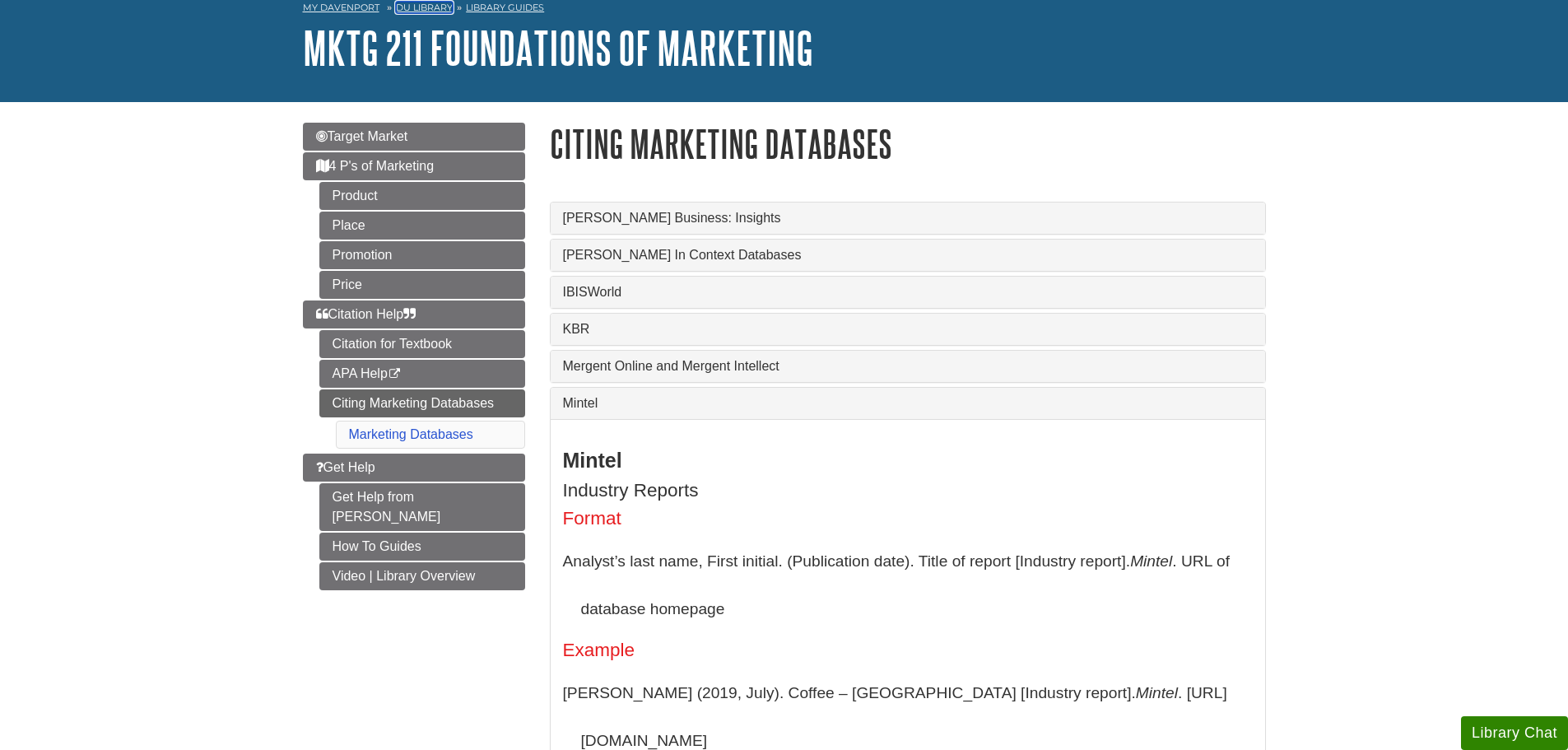
click at [421, 10] on link "DU Library" at bounding box center [424, 8] width 56 height 12
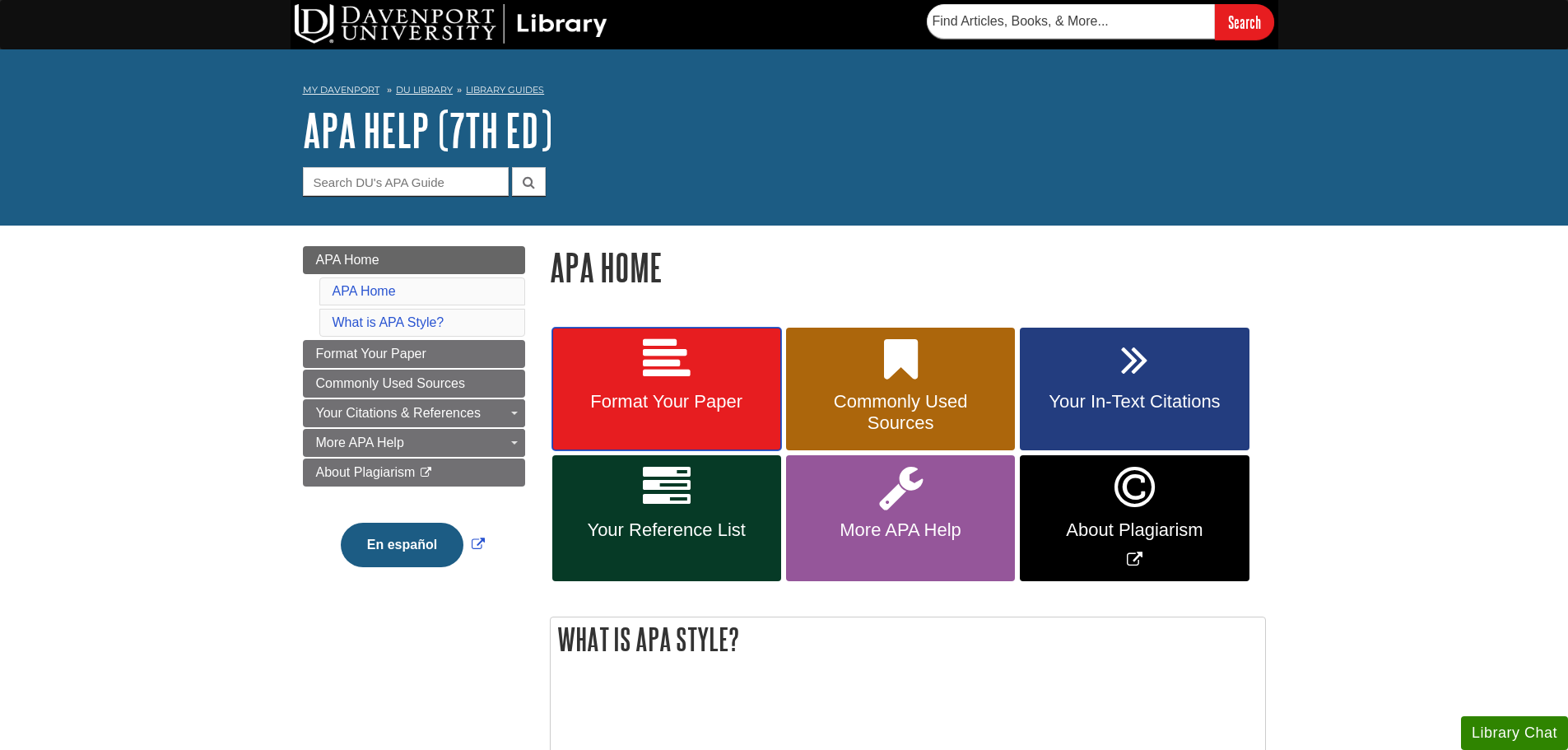
click at [724, 359] on link "Format Your Paper" at bounding box center [666, 389] width 228 height 123
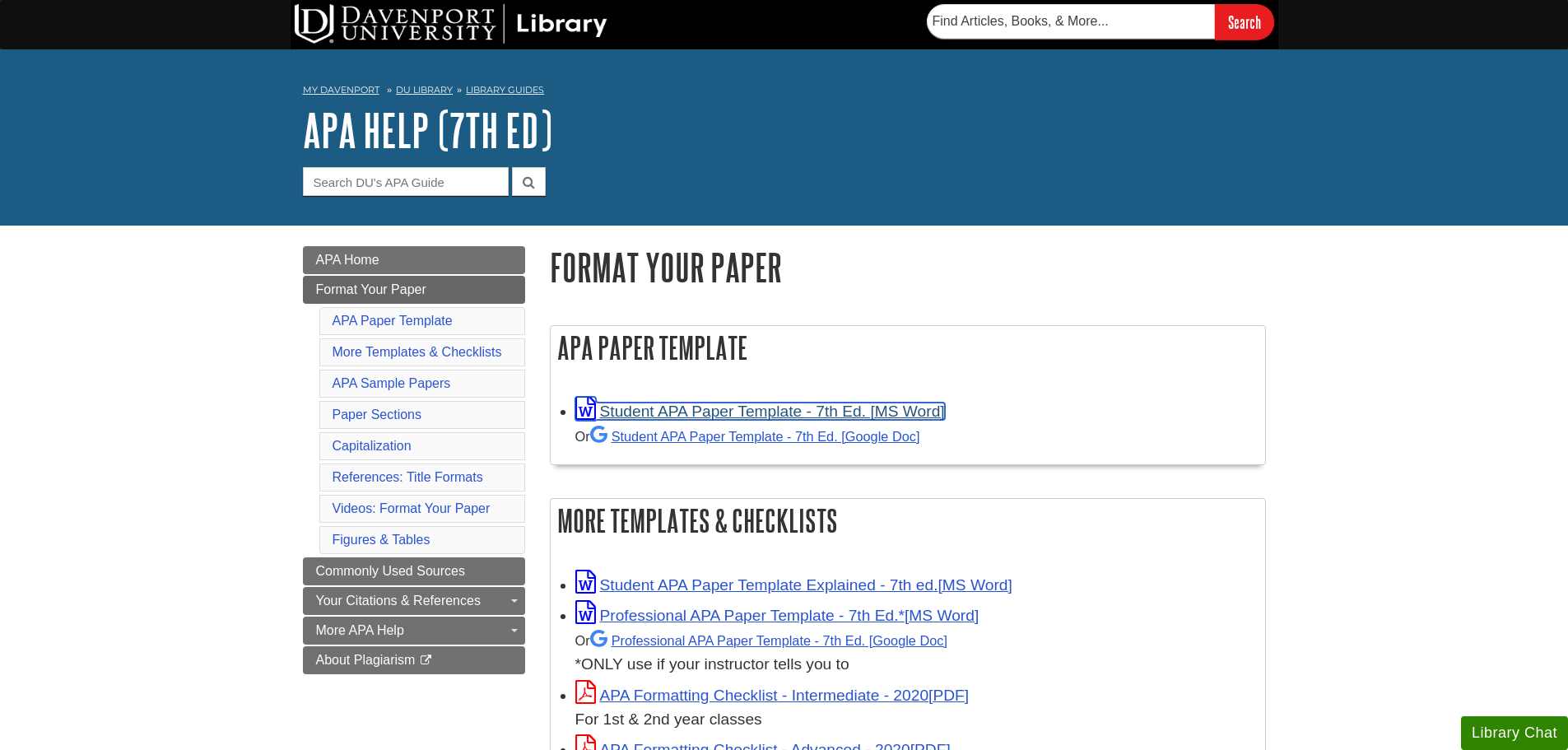
click at [942, 404] on link "Student APA Paper Template - 7th Ed. [MS Word]" at bounding box center [760, 411] width 369 height 18
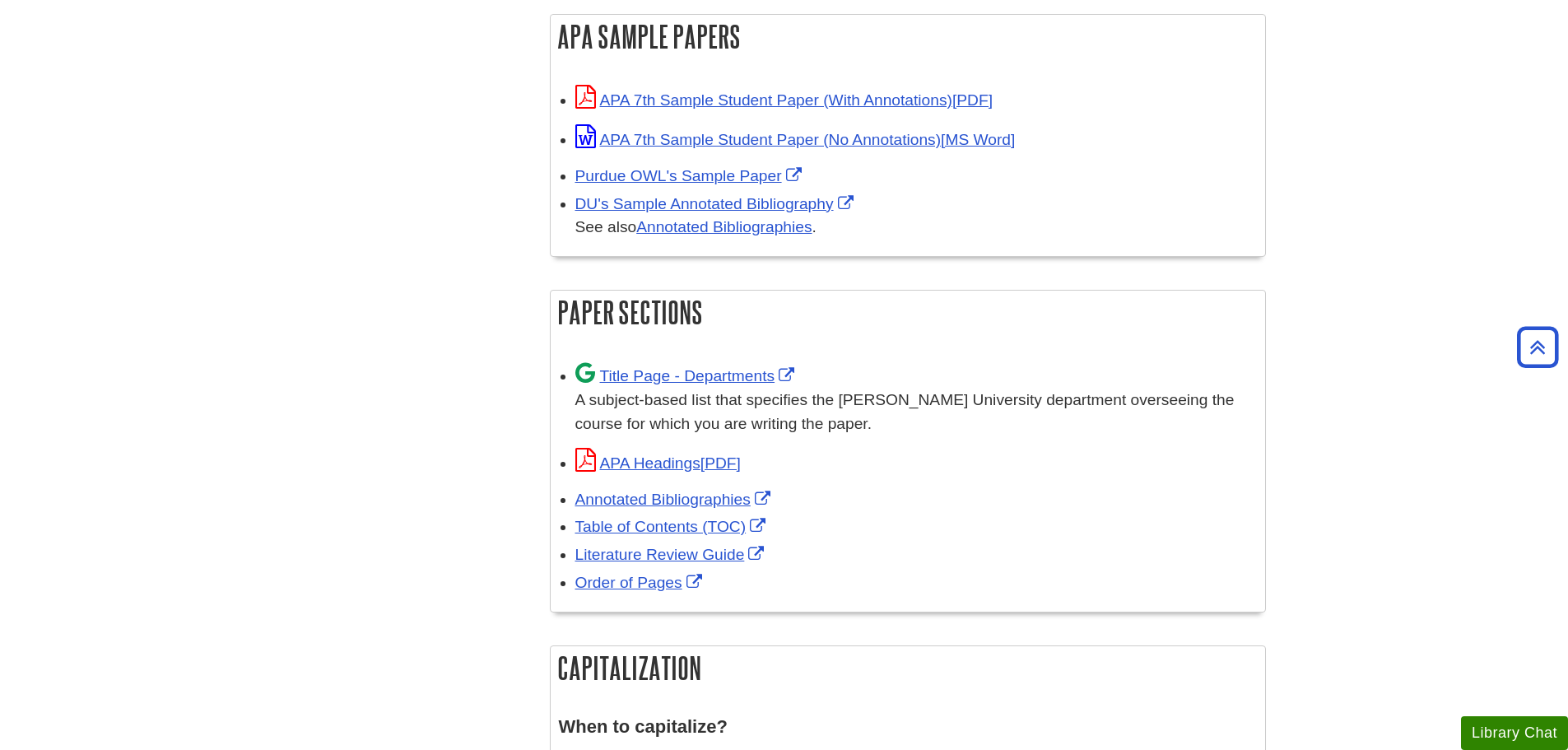
scroll to position [823, 0]
click at [728, 370] on link "Title Page - Departments" at bounding box center [688, 375] width 224 height 18
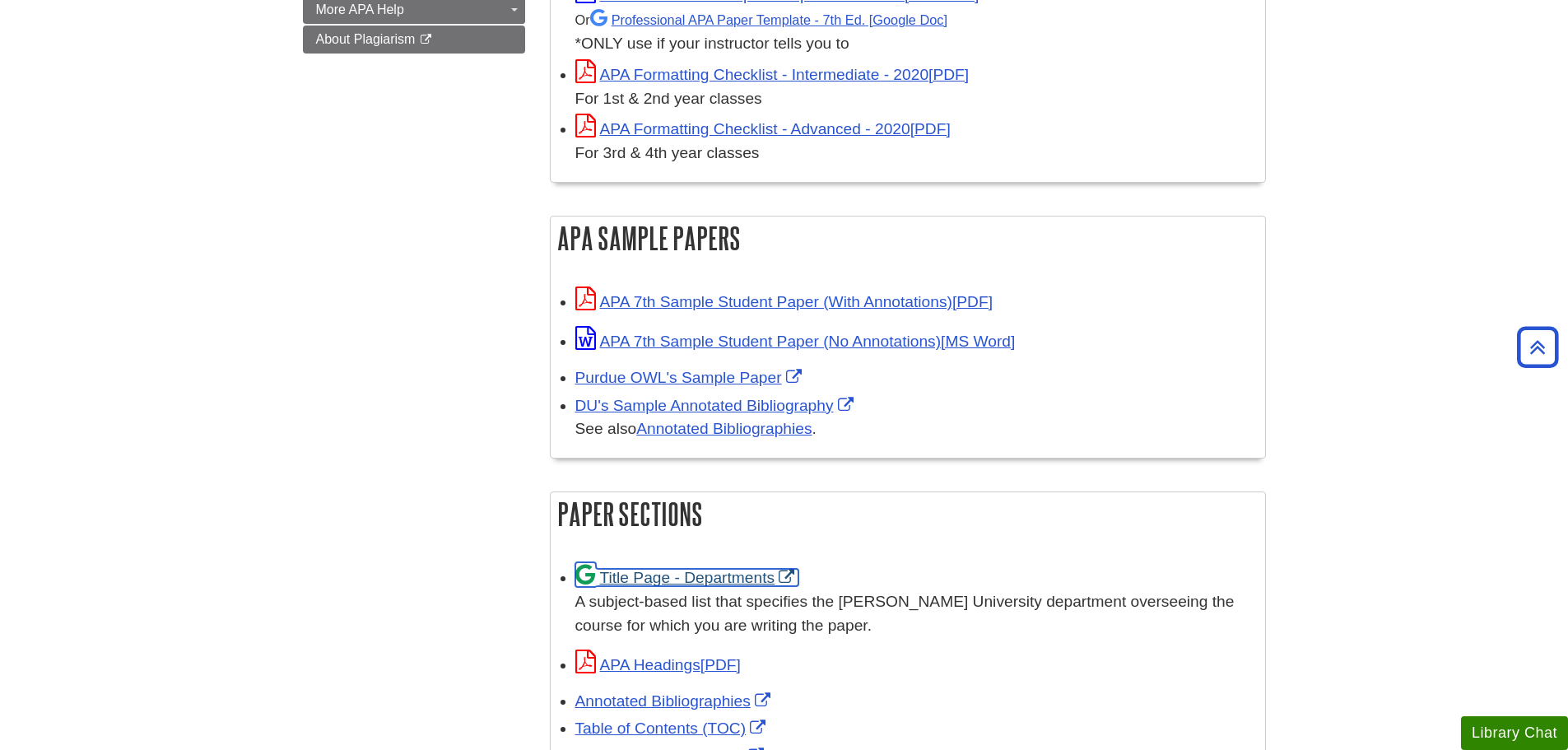
scroll to position [247, 0]
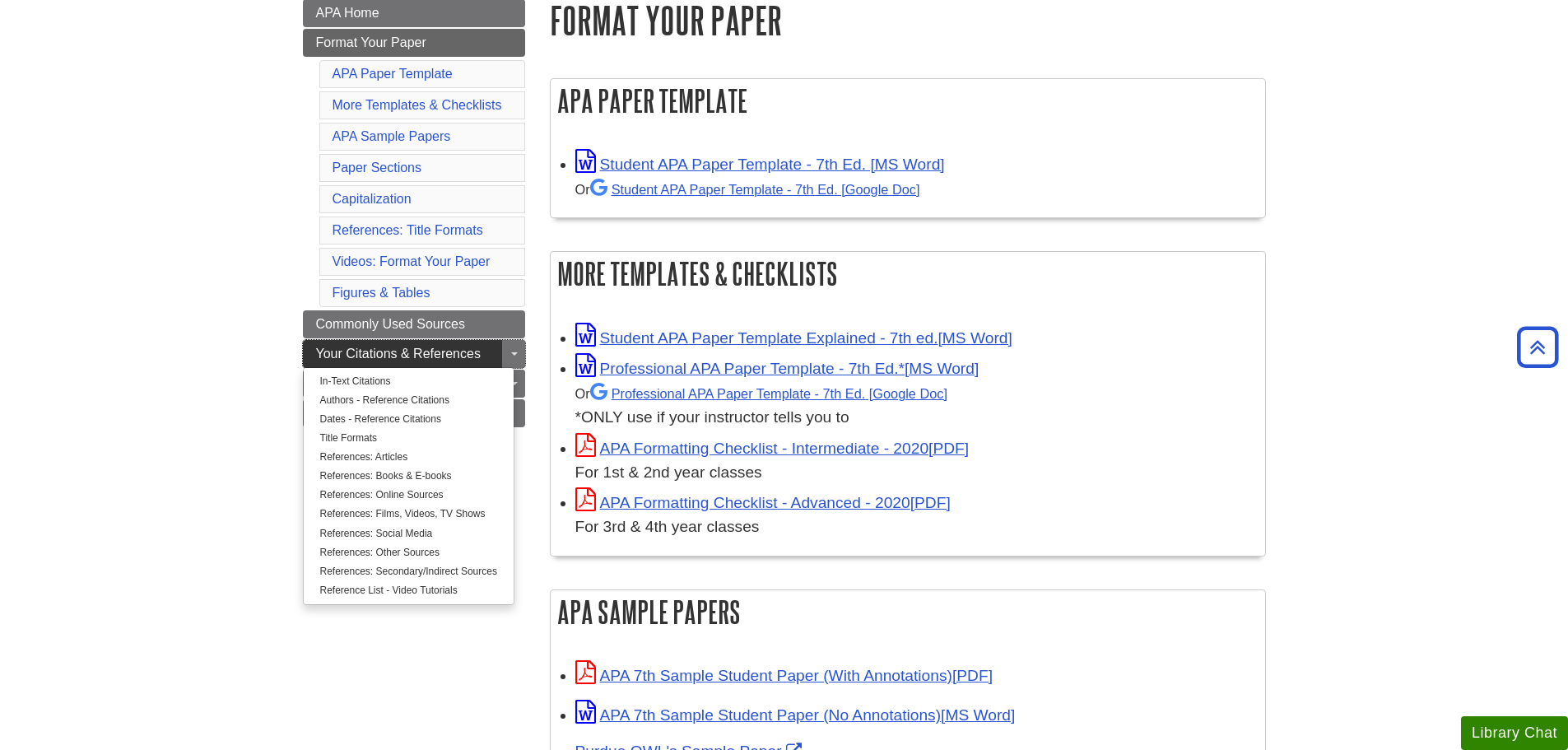
click at [453, 349] on span "Your Citations & References" at bounding box center [398, 353] width 164 height 14
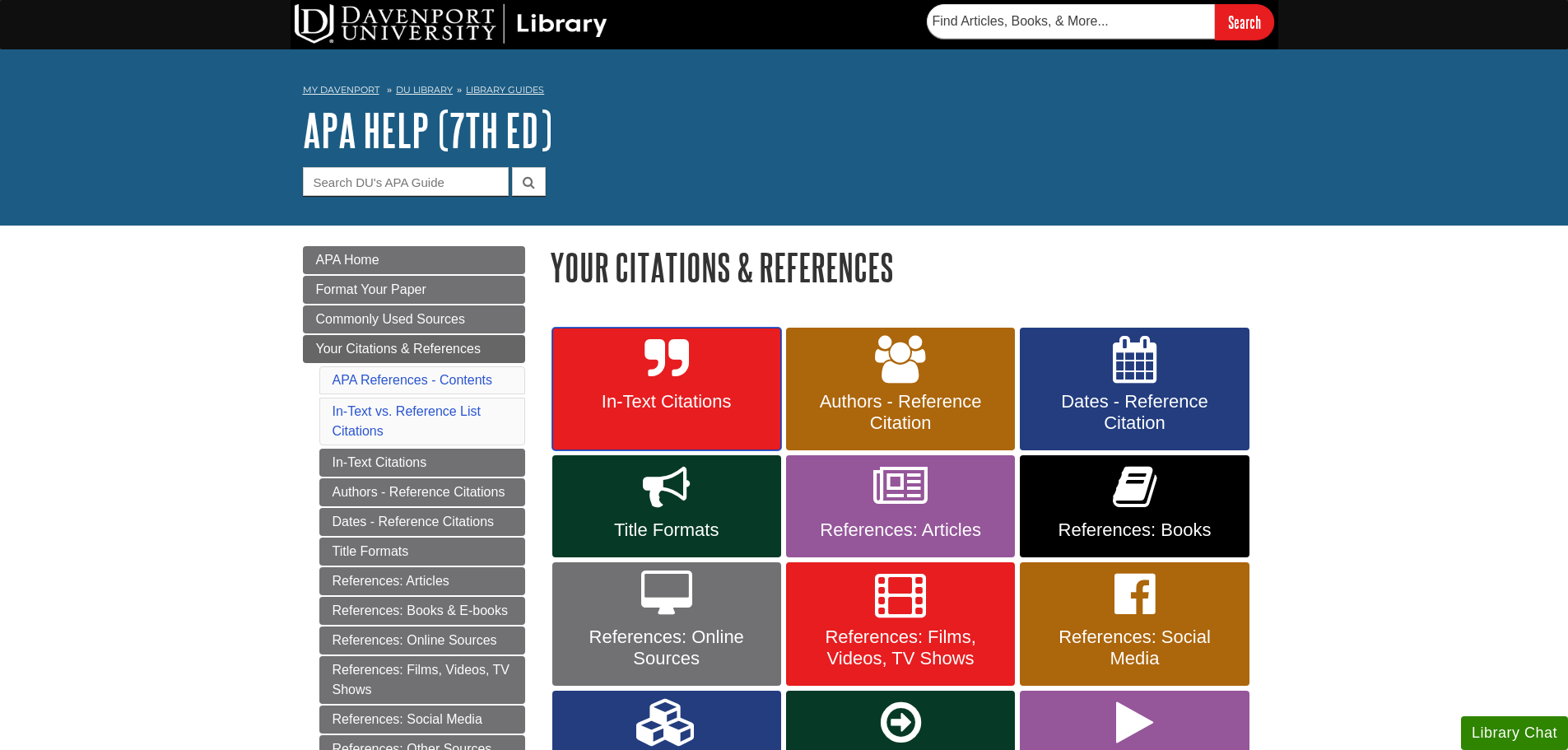
click at [715, 393] on span "In-Text Citations" at bounding box center [667, 401] width 204 height 21
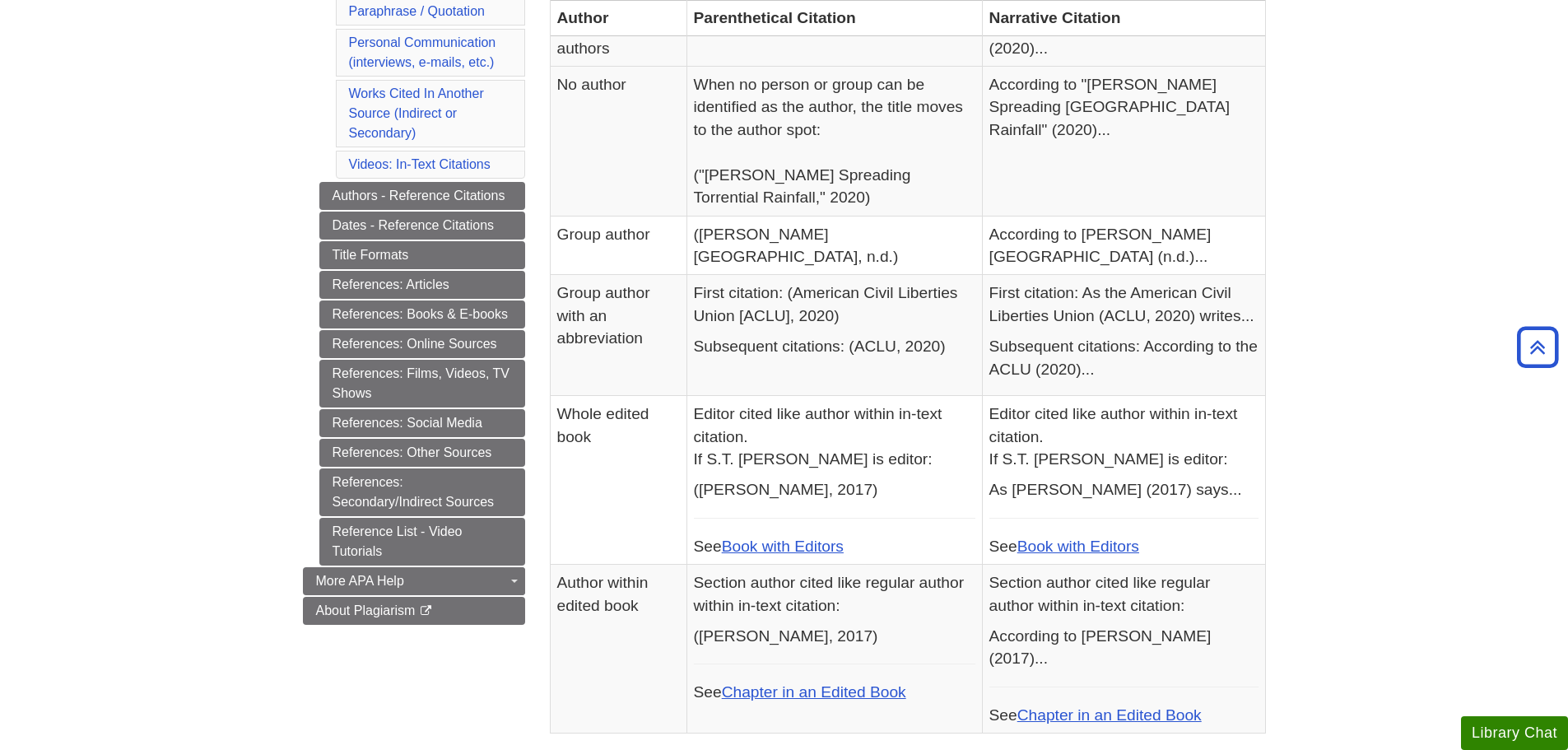
scroll to position [576, 0]
click at [352, 334] on link "References: Online Sources" at bounding box center [422, 342] width 206 height 28
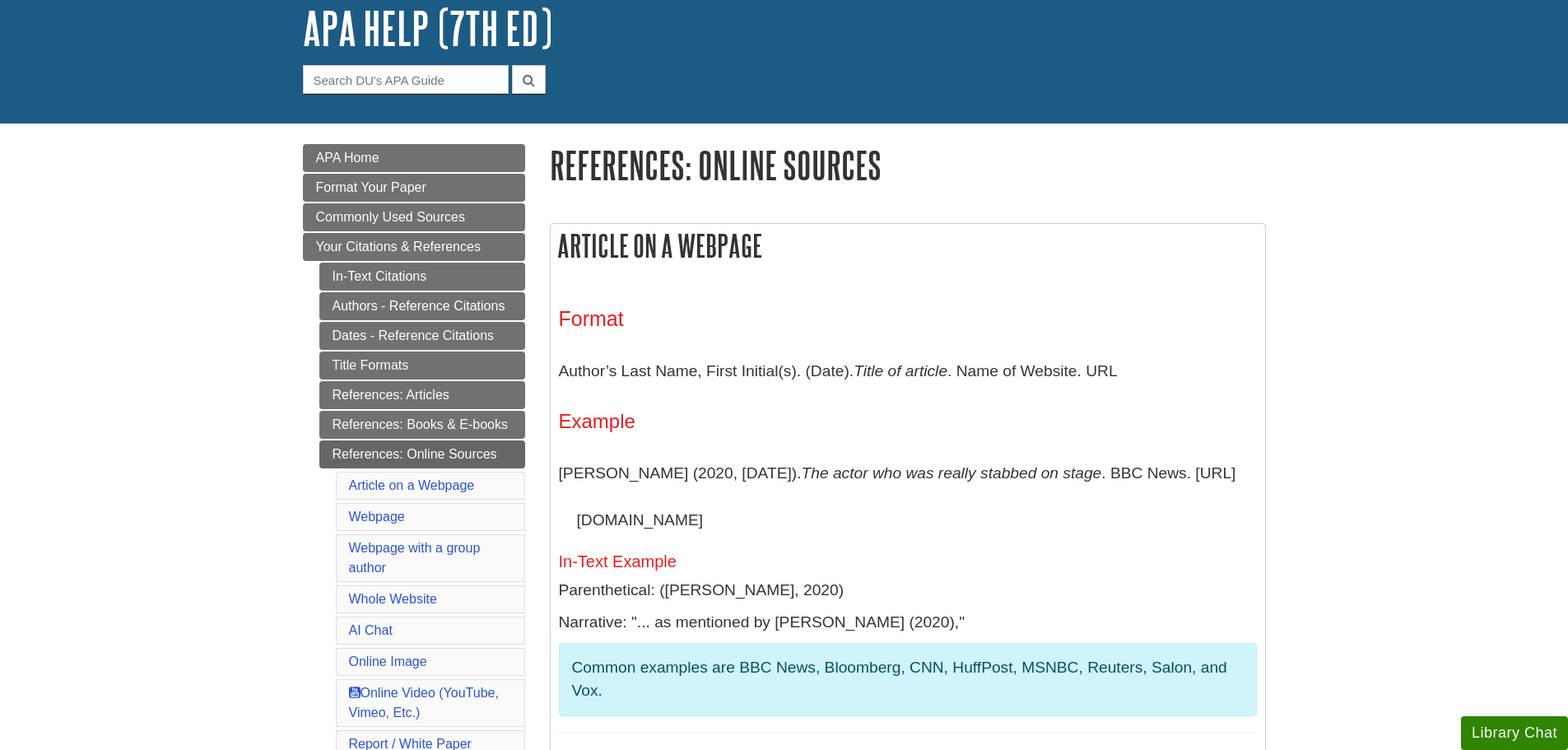
scroll to position [164, 0]
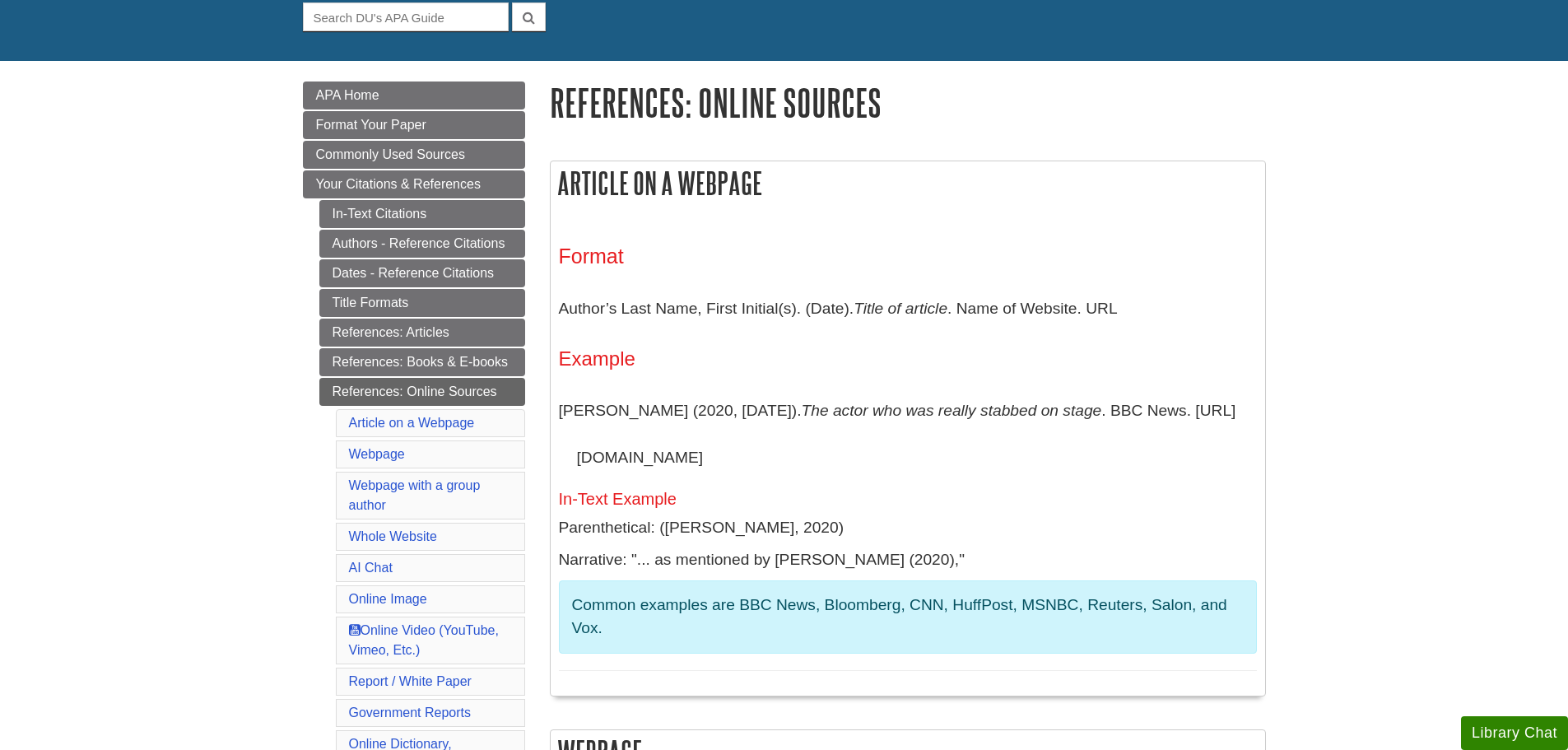
click at [559, 310] on p "Author’s Last Name, First Initial(s). (Date). Title of article . Name of Websit…" at bounding box center [908, 308] width 698 height 48
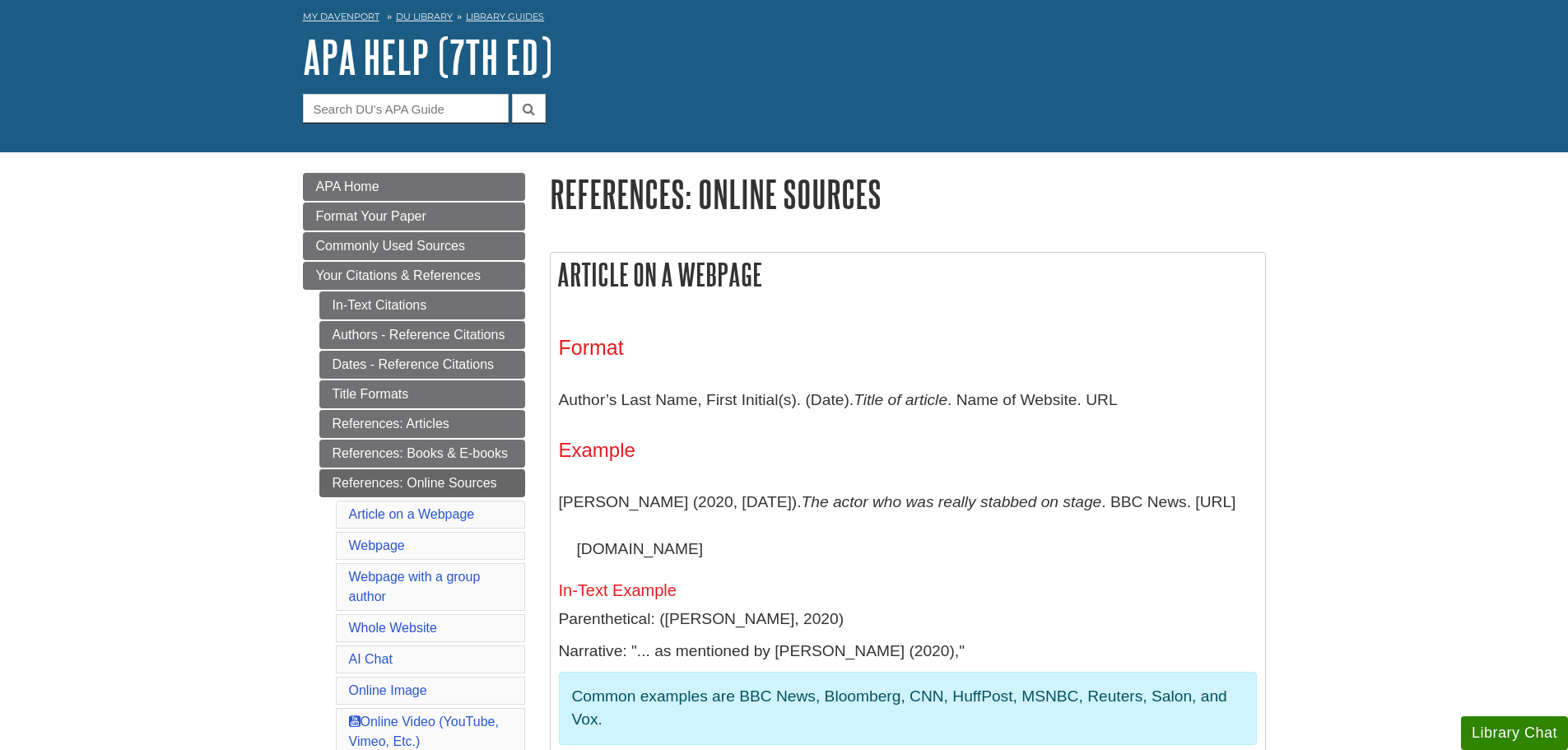
scroll to position [0, 0]
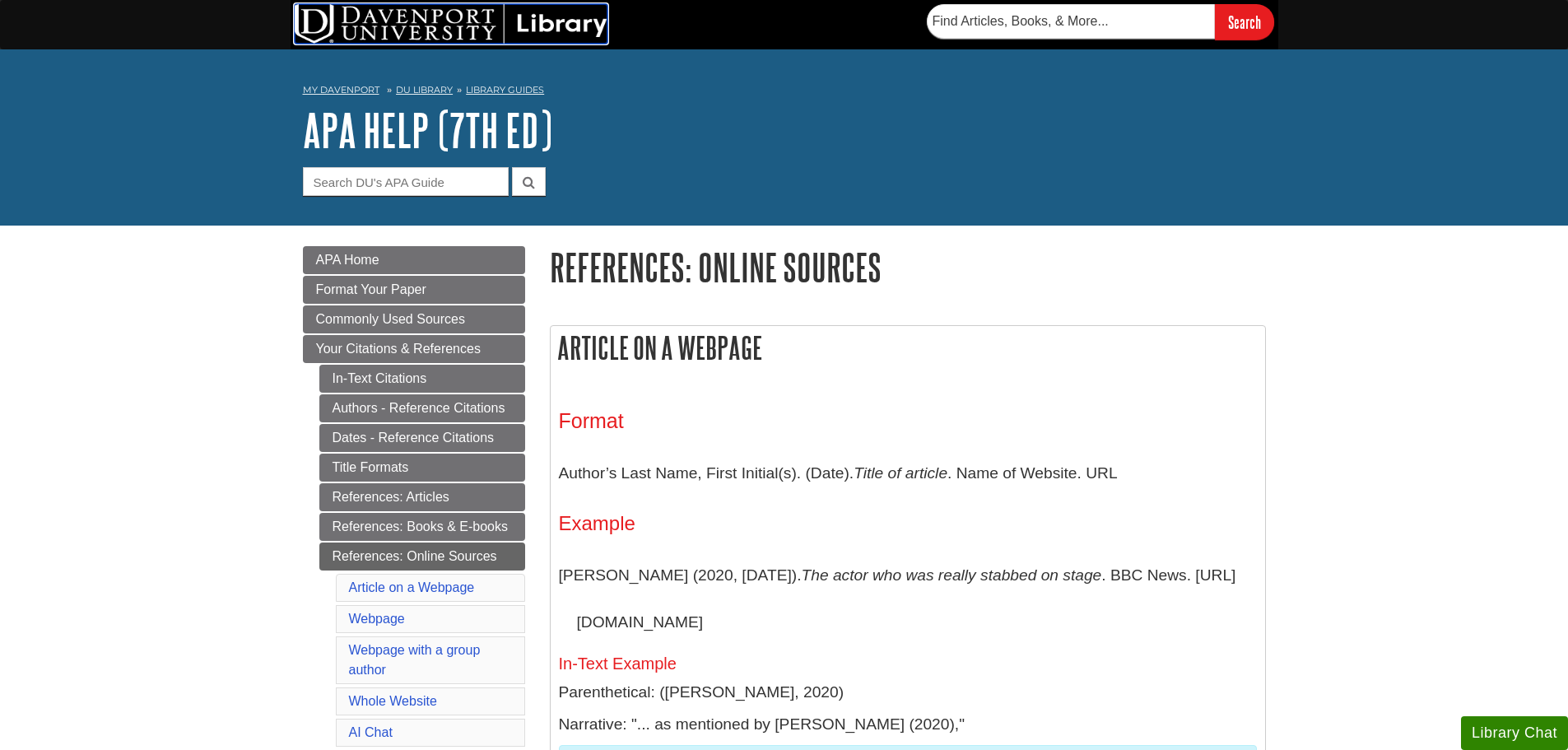
click at [380, 6] on img at bounding box center [451, 24] width 313 height 40
